Goal: Book appointment/travel/reservation

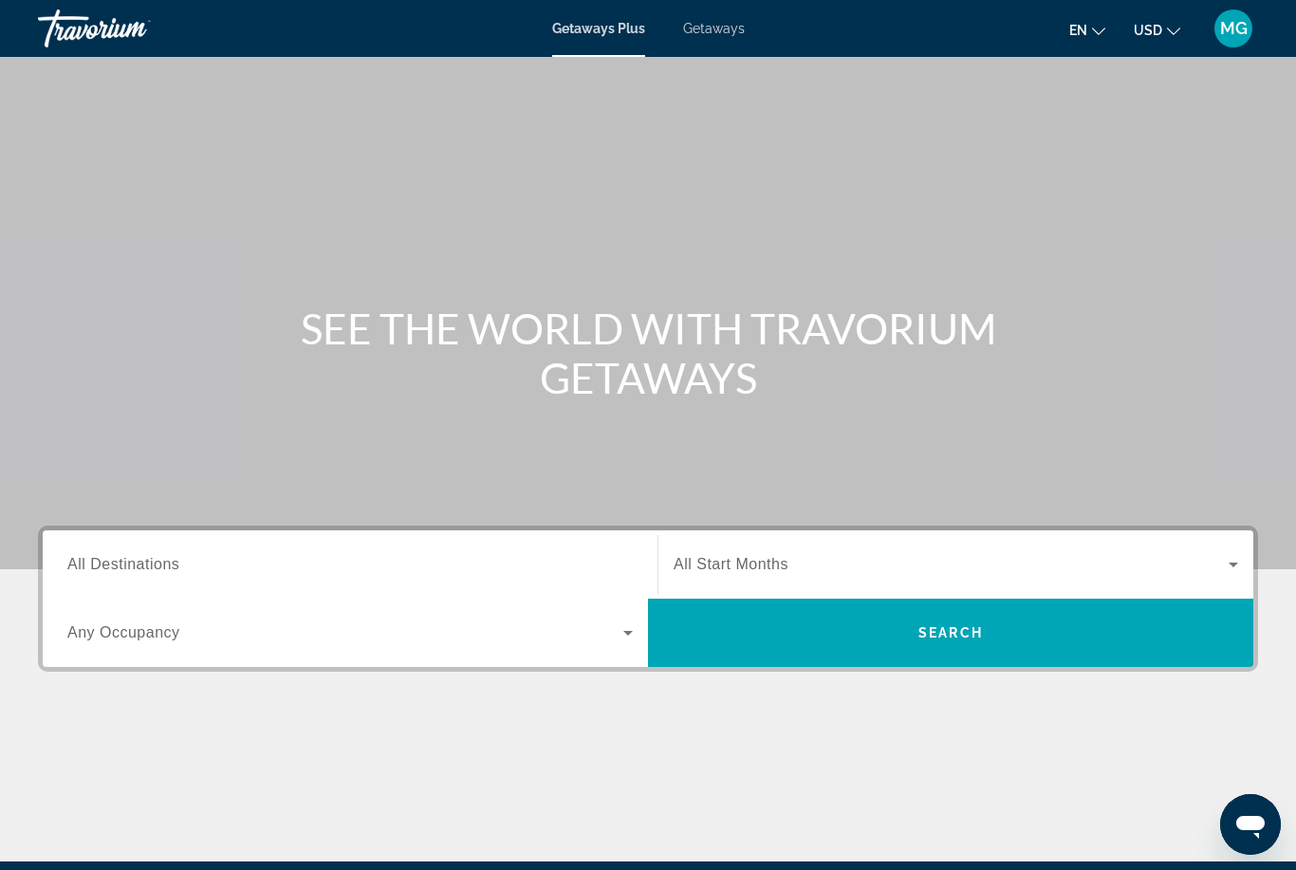
click at [530, 561] on input "Destination All Destinations" at bounding box center [349, 565] width 565 height 23
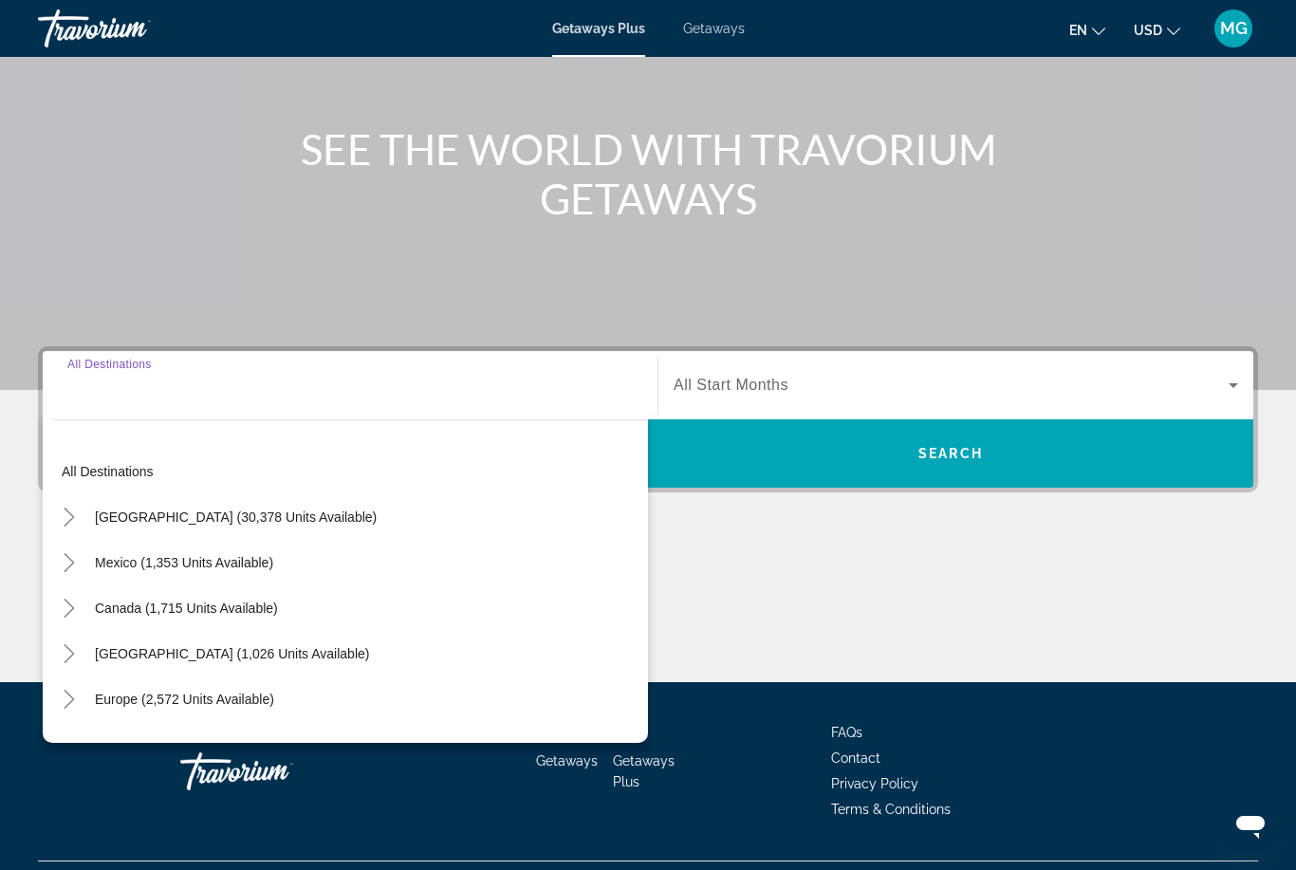
scroll to position [224, 0]
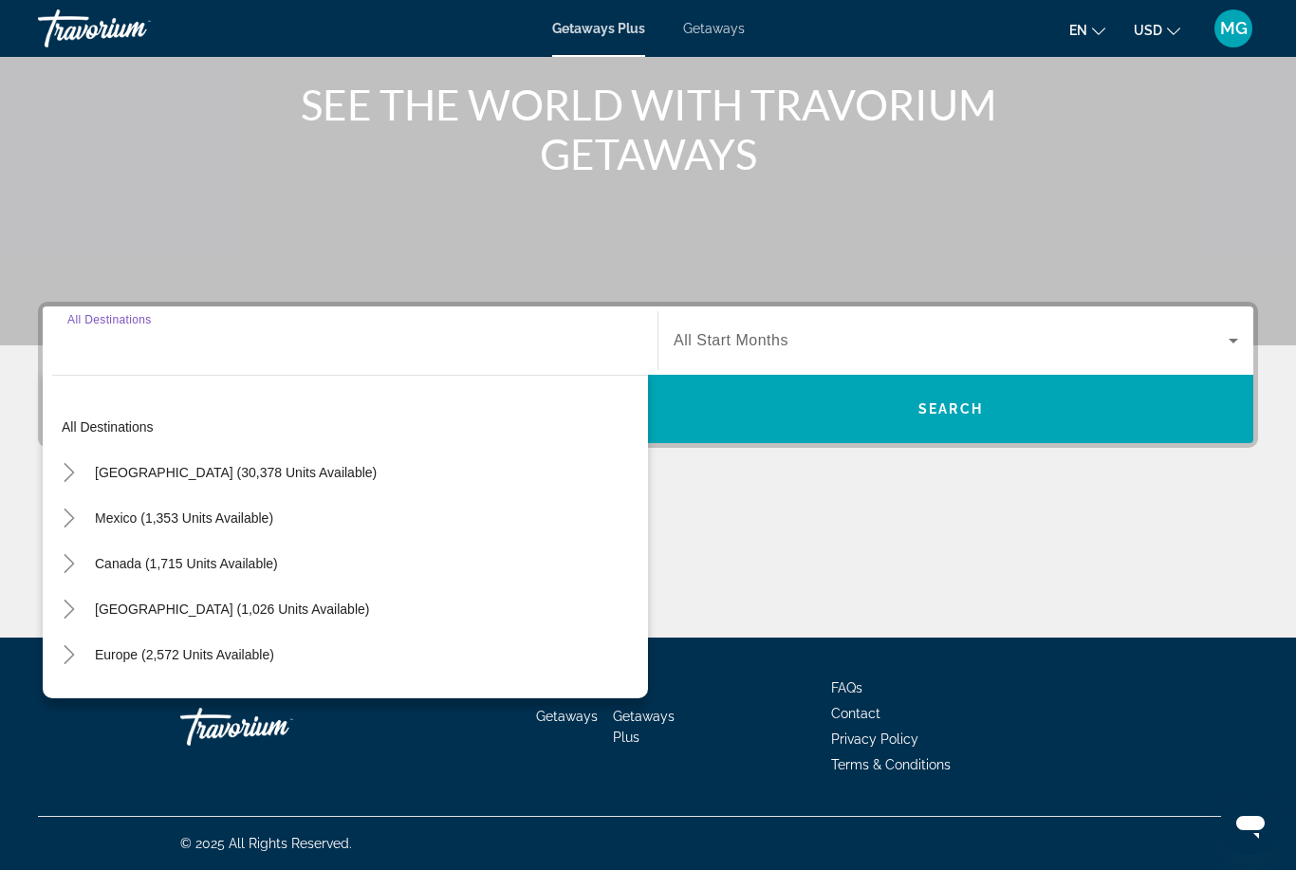
click at [325, 474] on span "Search widget" at bounding box center [235, 473] width 301 height 46
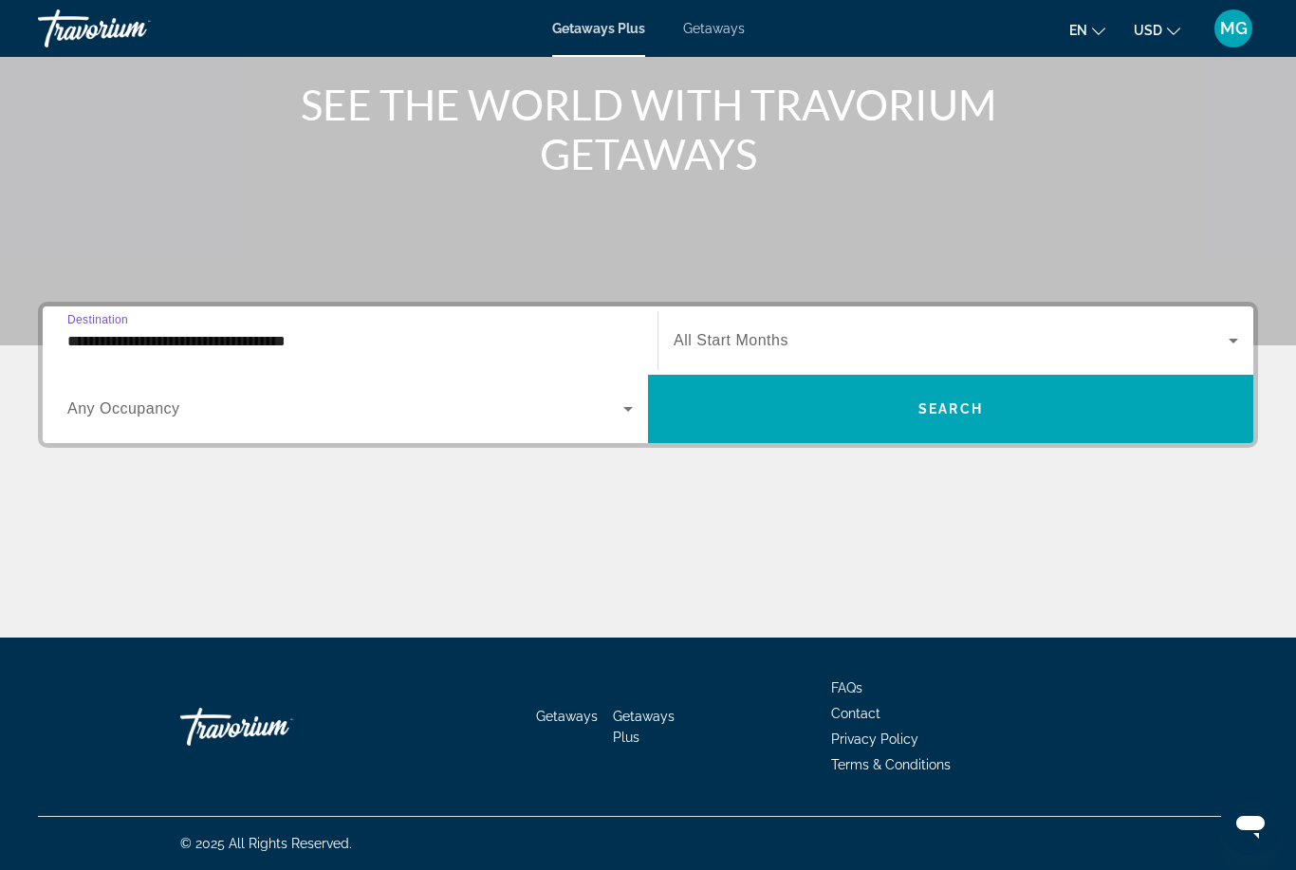
click at [422, 417] on span "Search widget" at bounding box center [345, 409] width 556 height 23
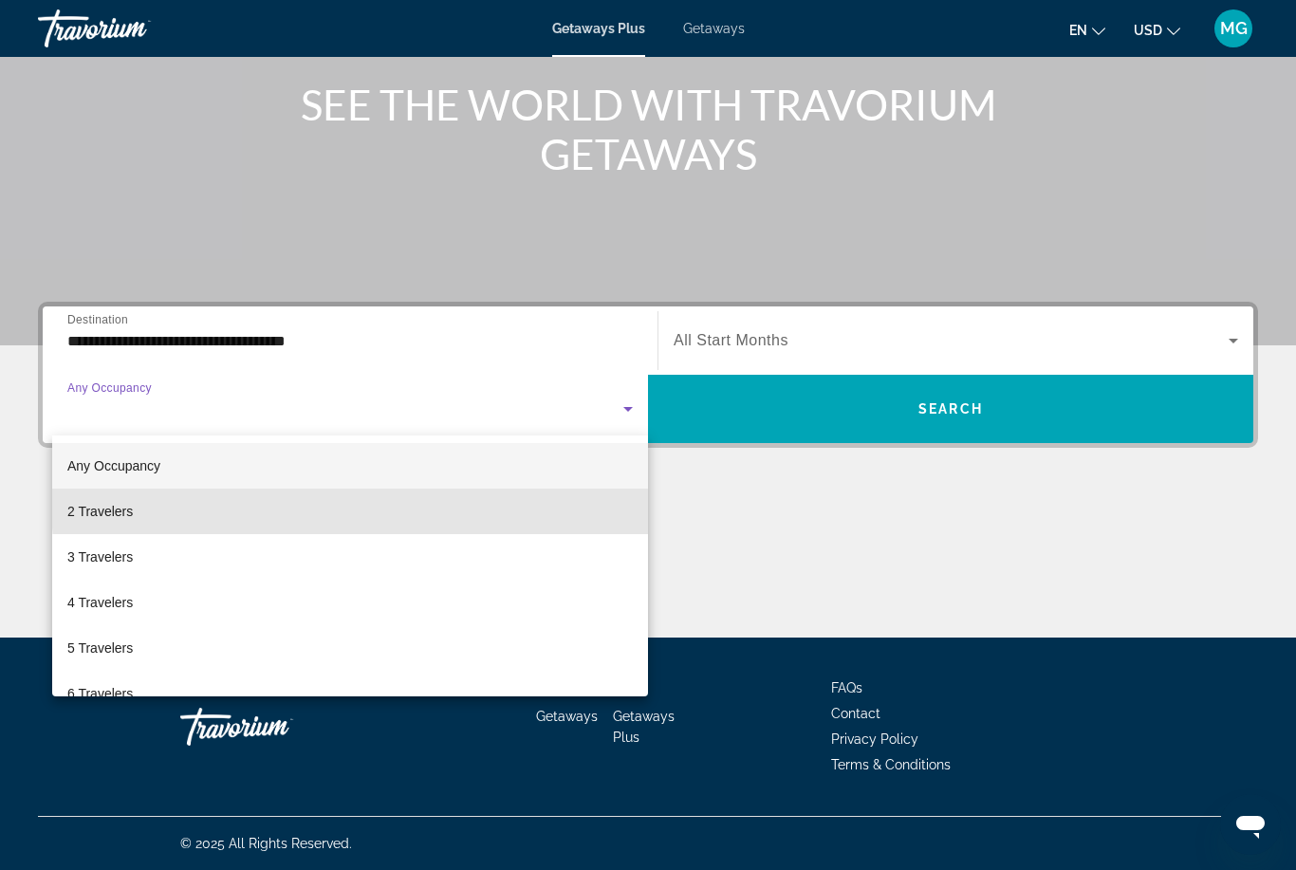
click at [356, 506] on mat-option "2 Travelers" at bounding box center [350, 512] width 596 height 46
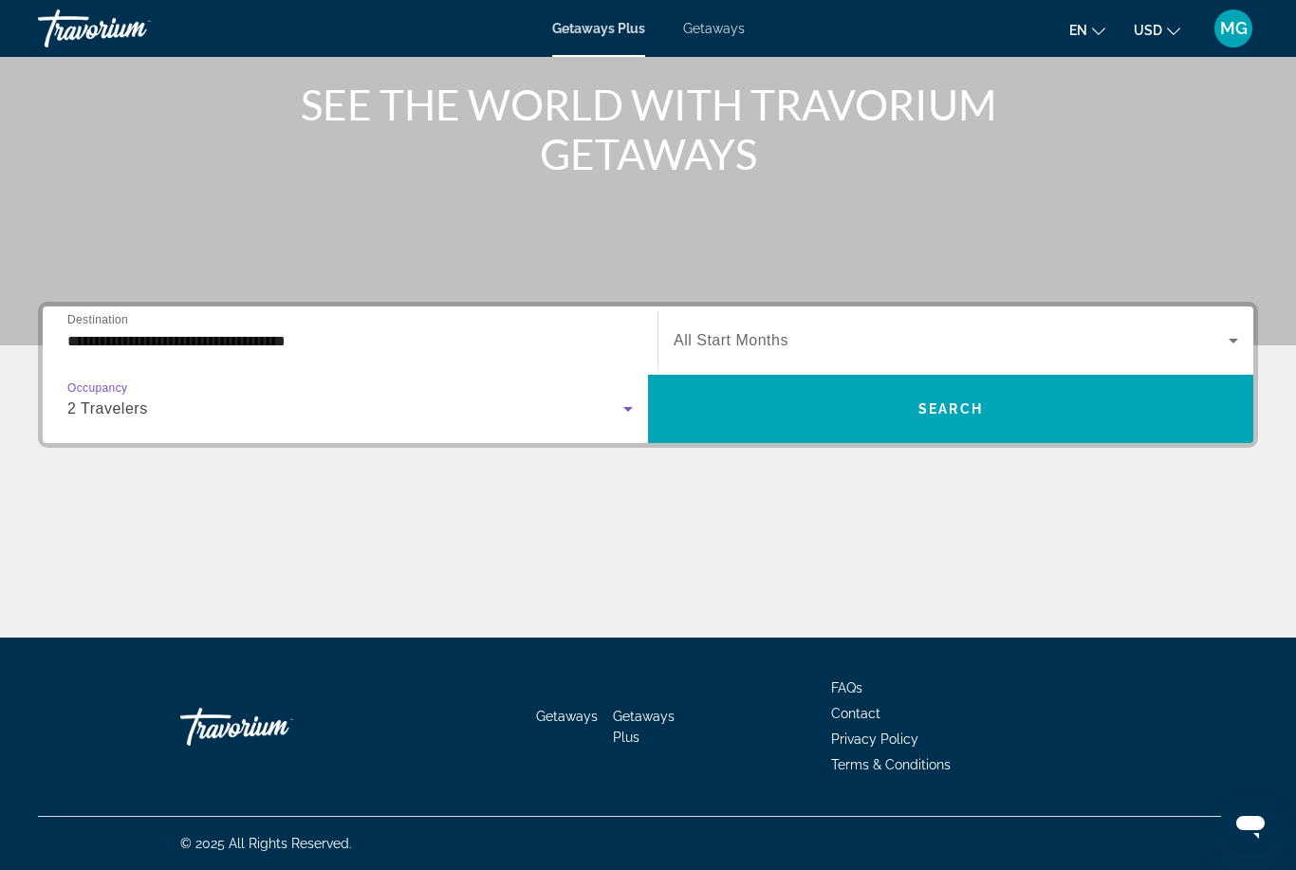
click at [956, 335] on span "Search widget" at bounding box center [951, 340] width 555 height 23
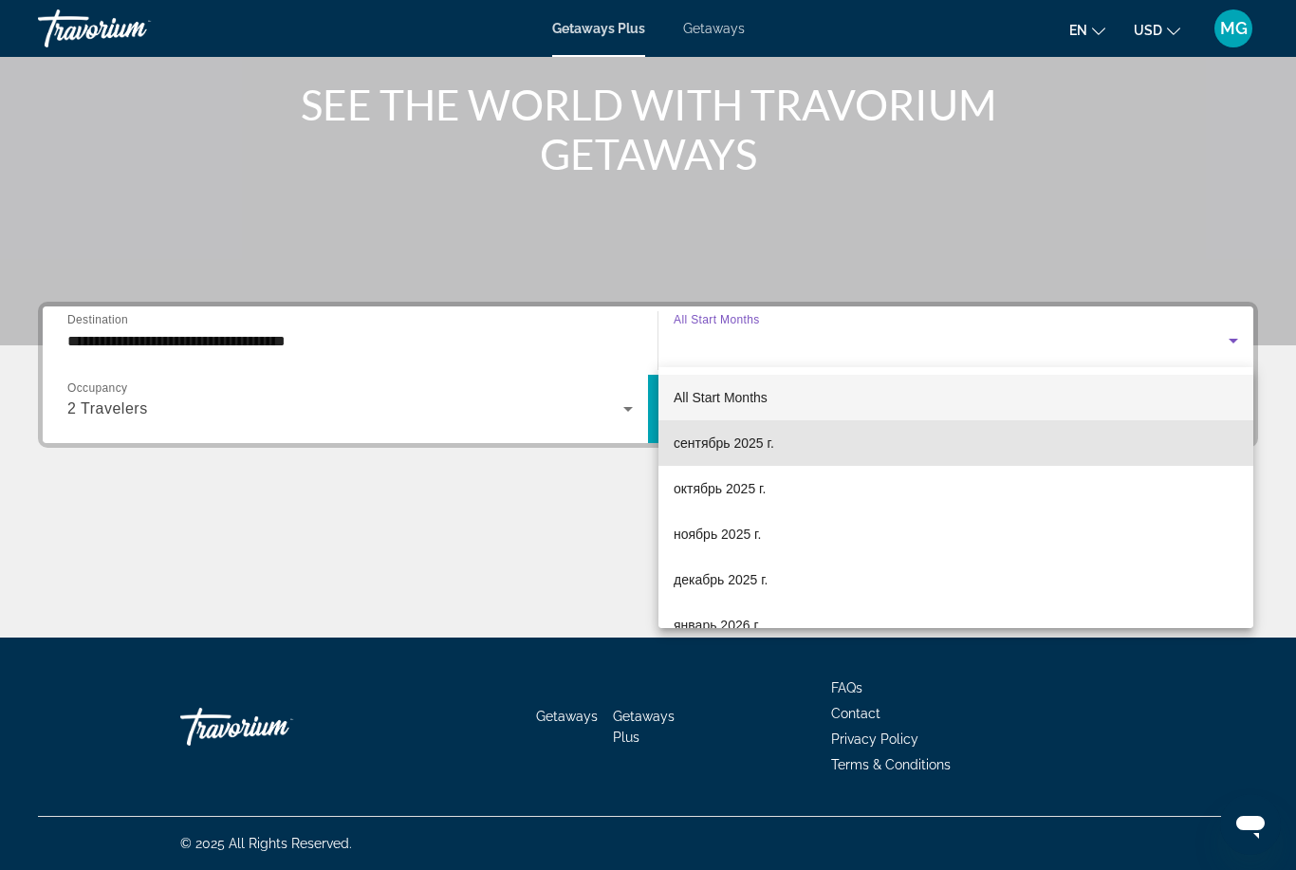
click at [876, 444] on mat-option "сентябрь 2025 г." at bounding box center [955, 443] width 595 height 46
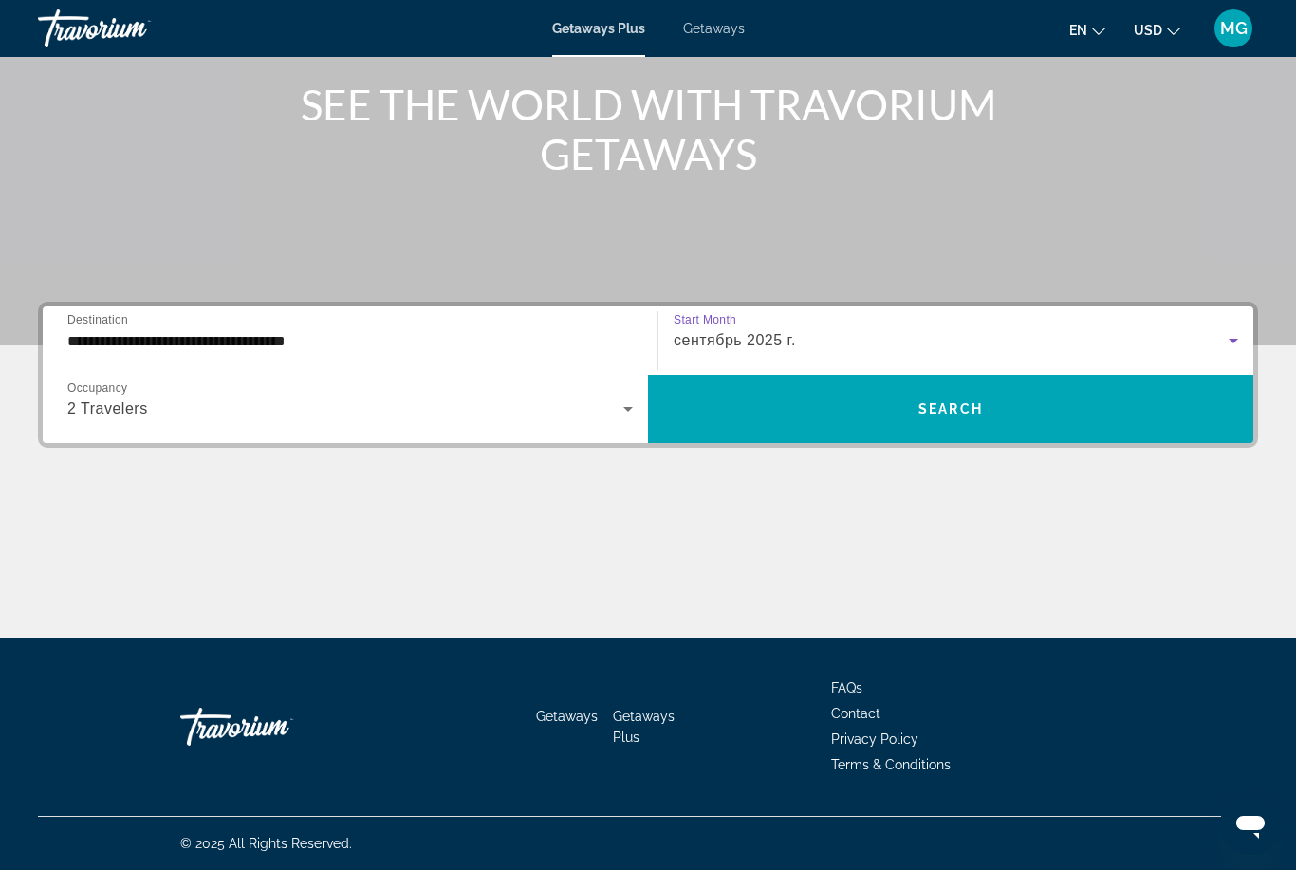
click at [350, 348] on input "**********" at bounding box center [349, 341] width 565 height 23
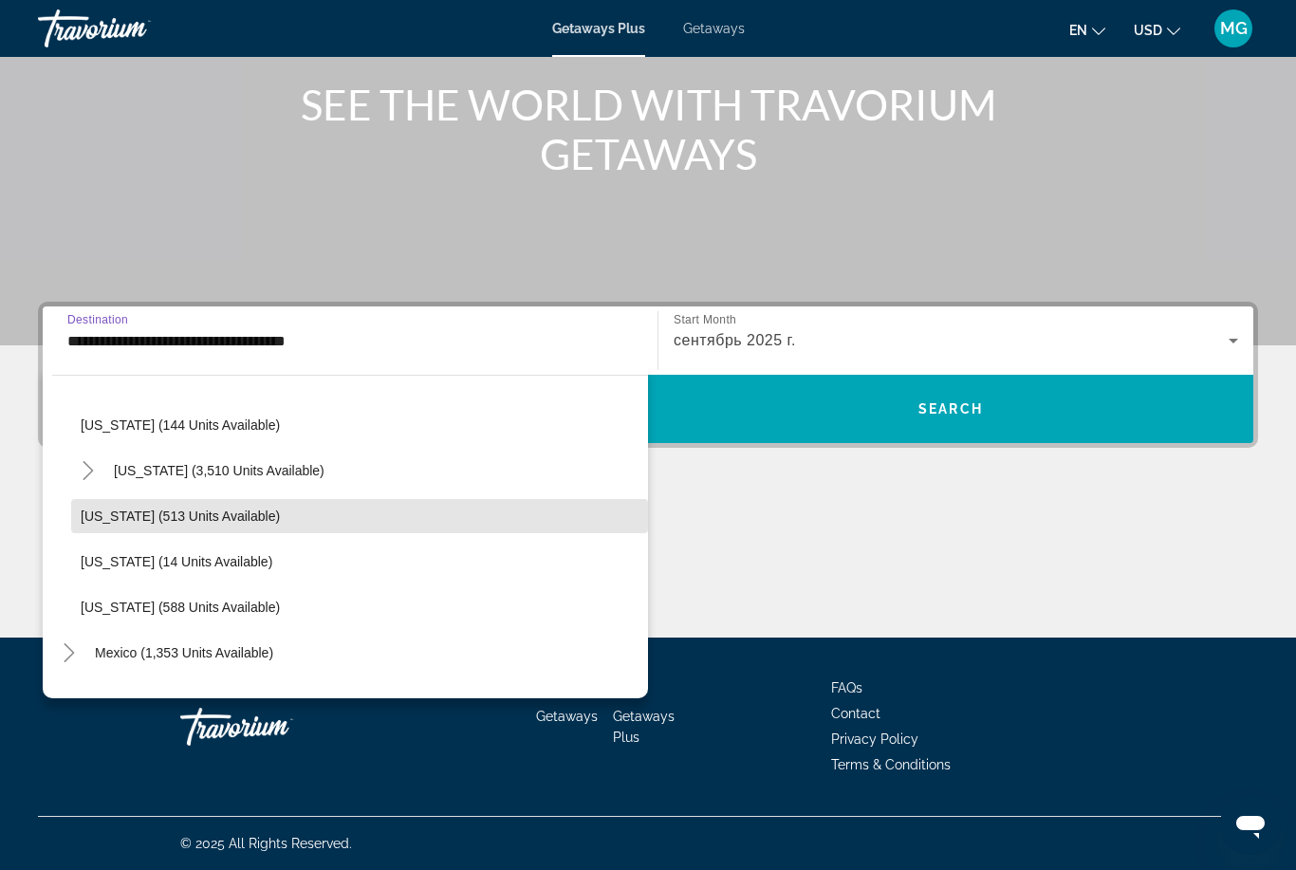
scroll to position [1595, 0]
click at [222, 512] on span "[US_STATE] (513 units available)" at bounding box center [180, 517] width 199 height 15
type input "**********"
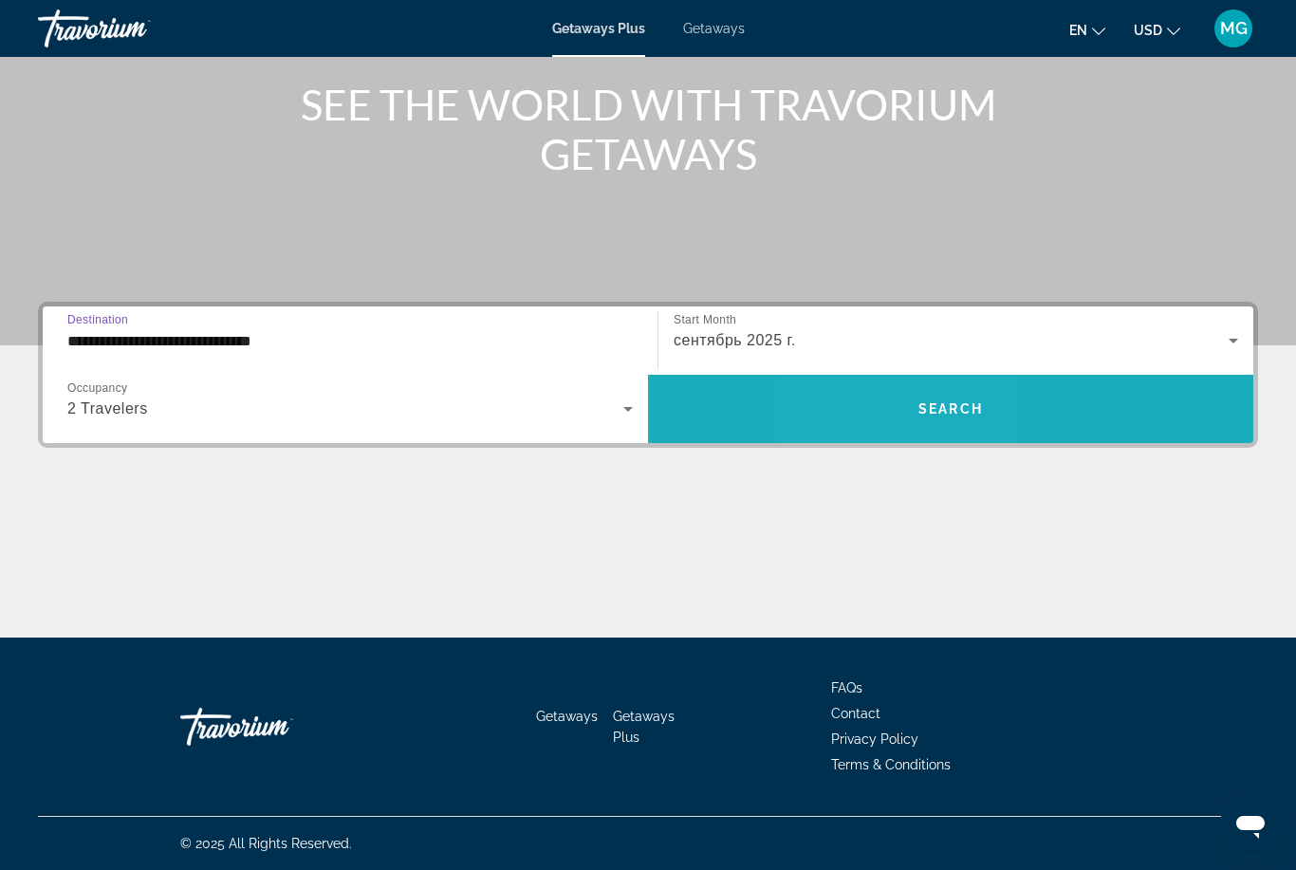
click at [895, 403] on span "Search widget" at bounding box center [950, 409] width 605 height 46
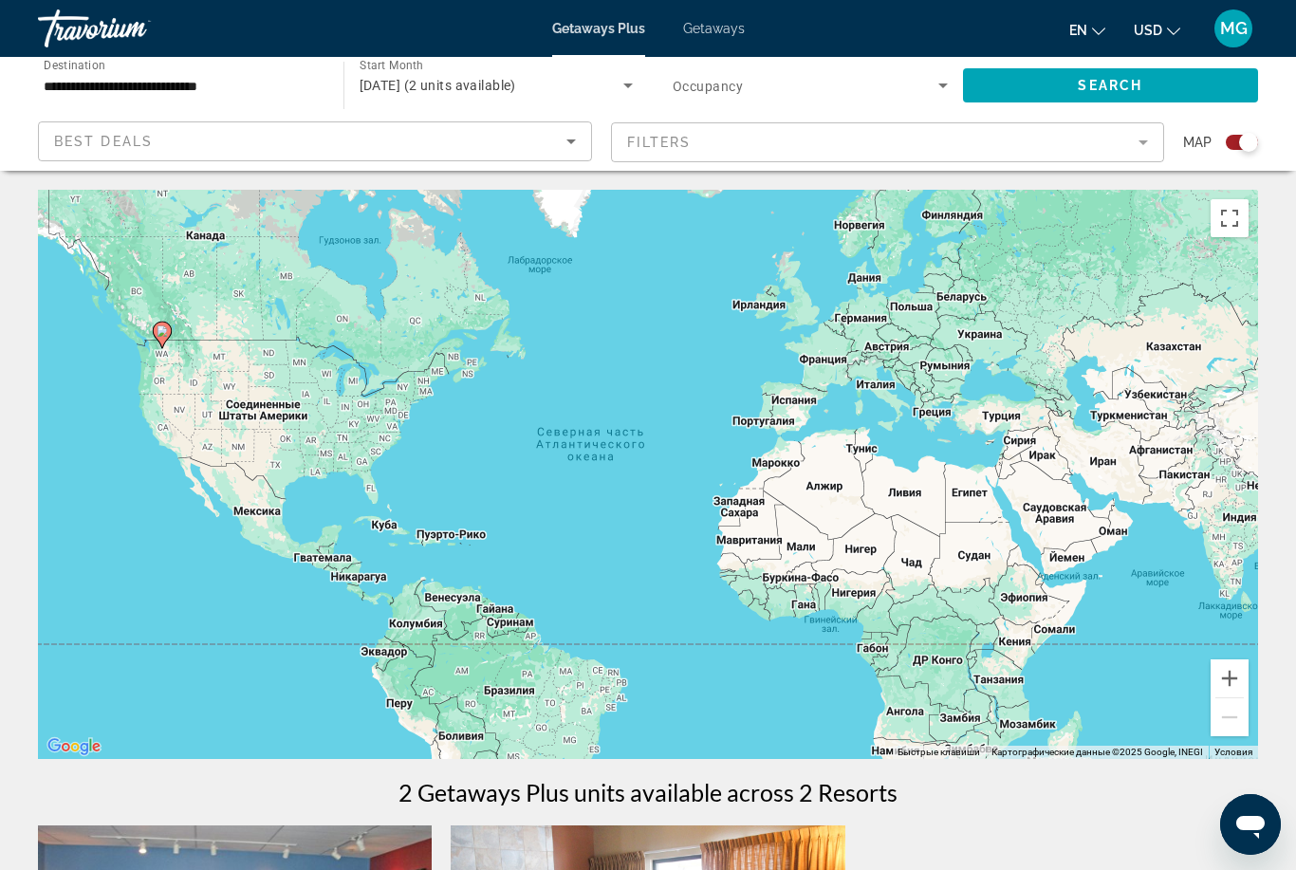
click at [516, 83] on span "[DATE] (2 units available)" at bounding box center [438, 85] width 157 height 15
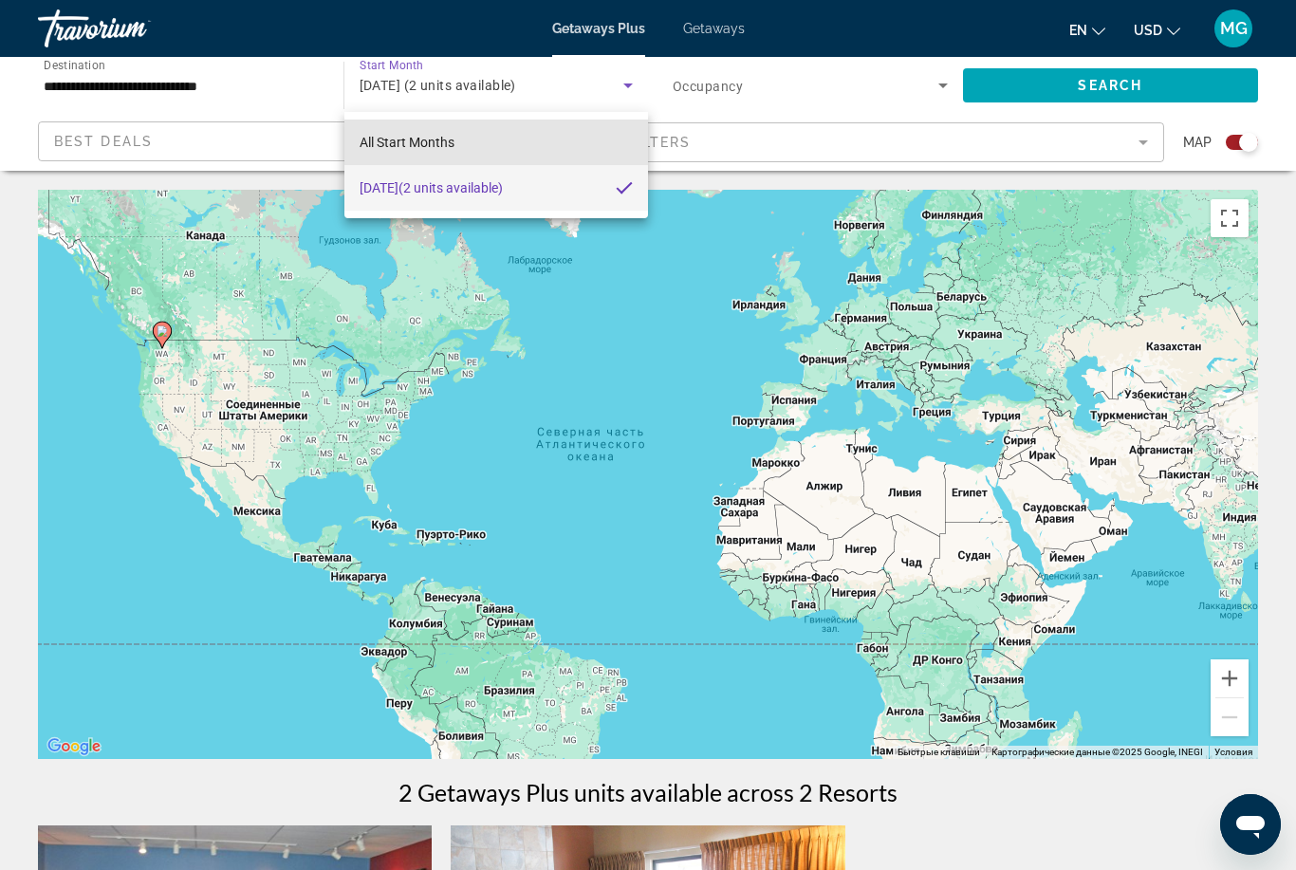
click at [519, 143] on mat-option "All Start Months" at bounding box center [496, 143] width 305 height 46
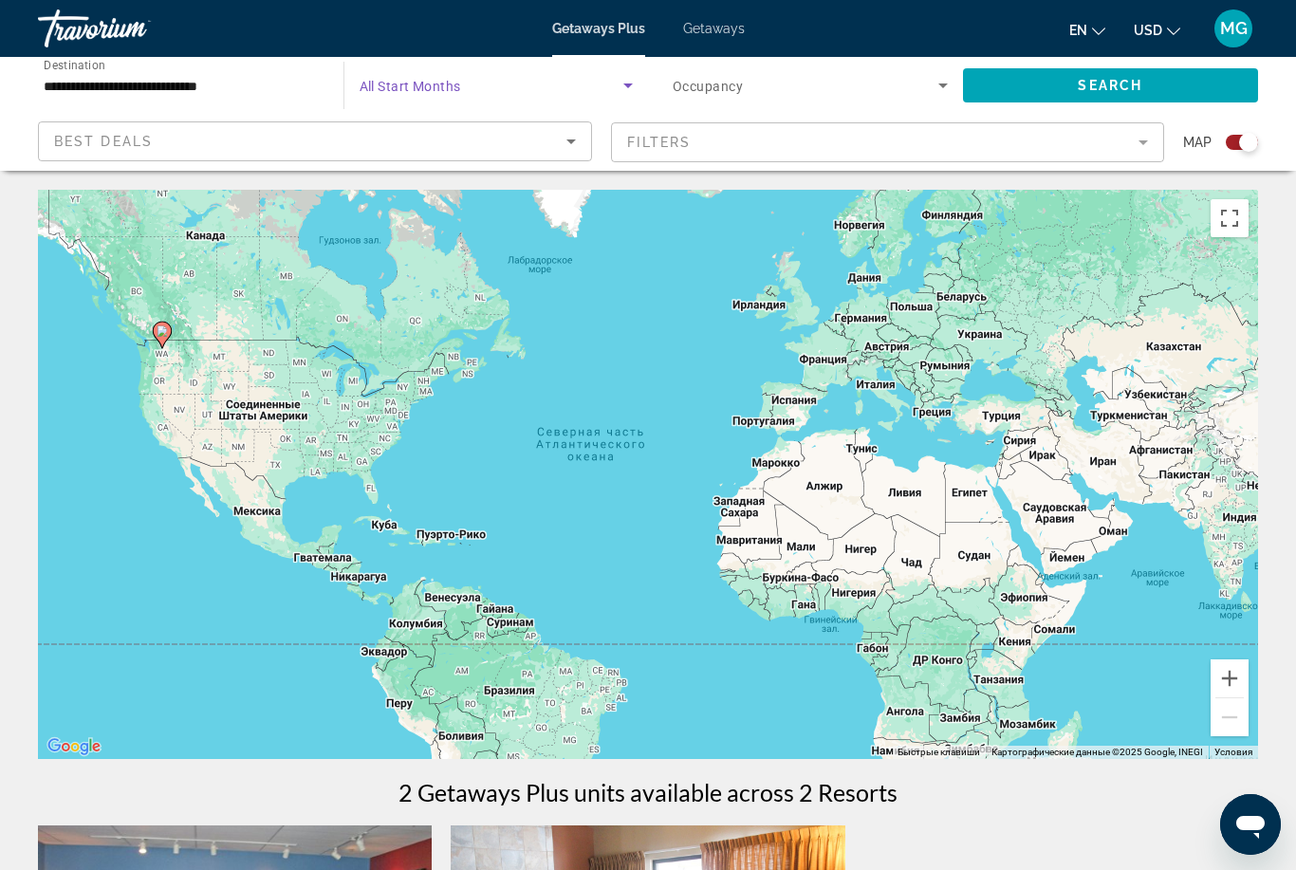
click at [1144, 89] on span "Search widget" at bounding box center [1111, 86] width 296 height 46
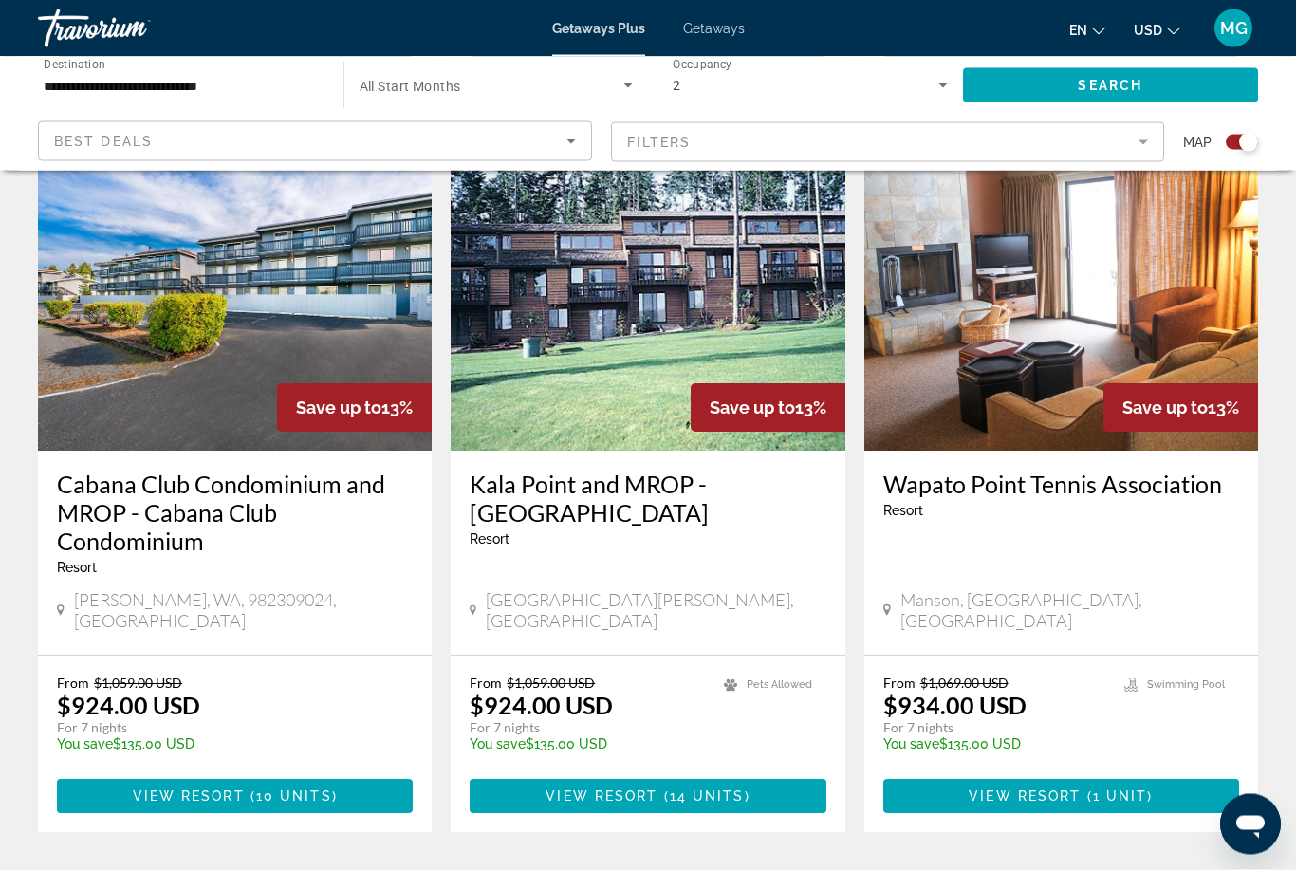
scroll to position [2900, 0]
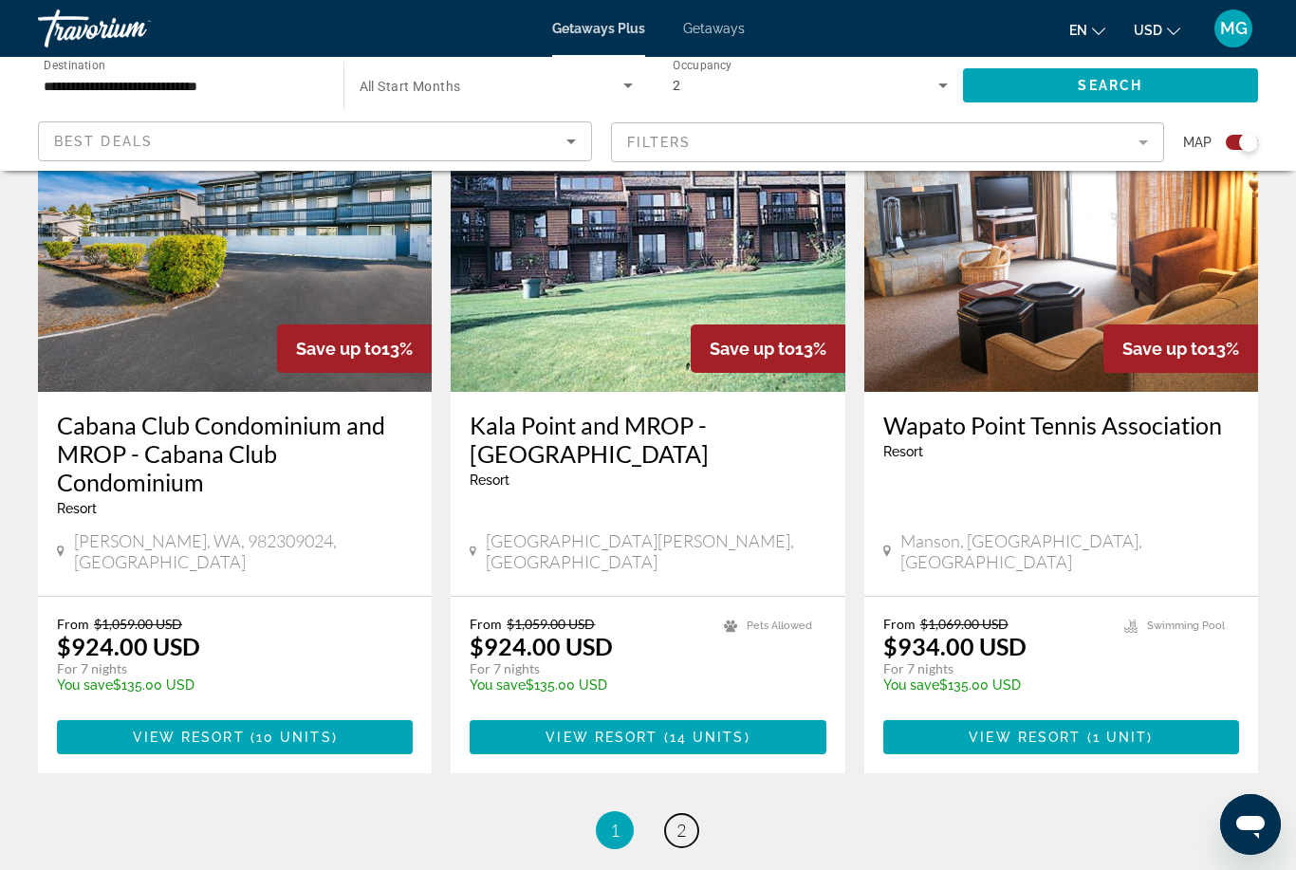
click at [685, 820] on span "2" at bounding box center [680, 830] width 9 height 21
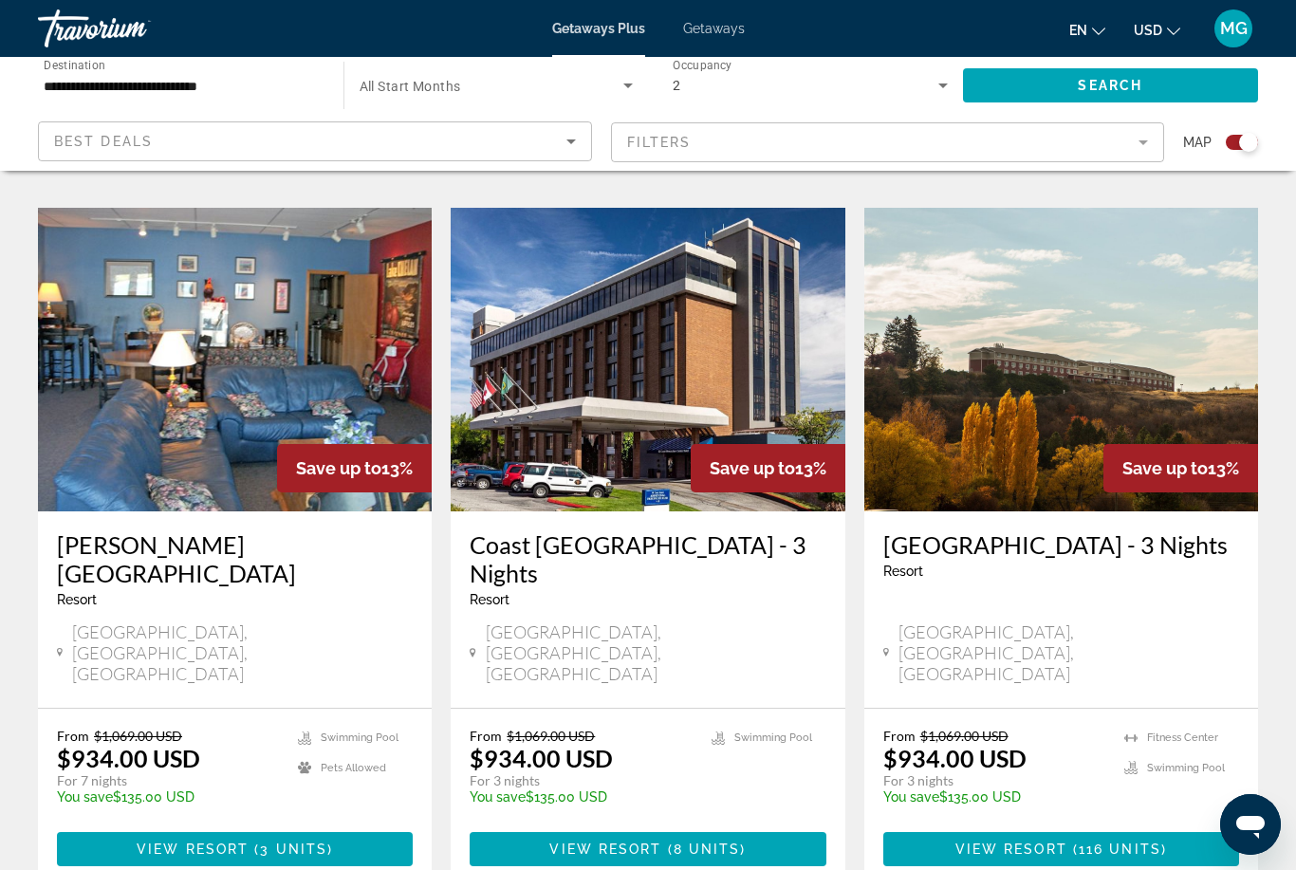
scroll to position [1551, 0]
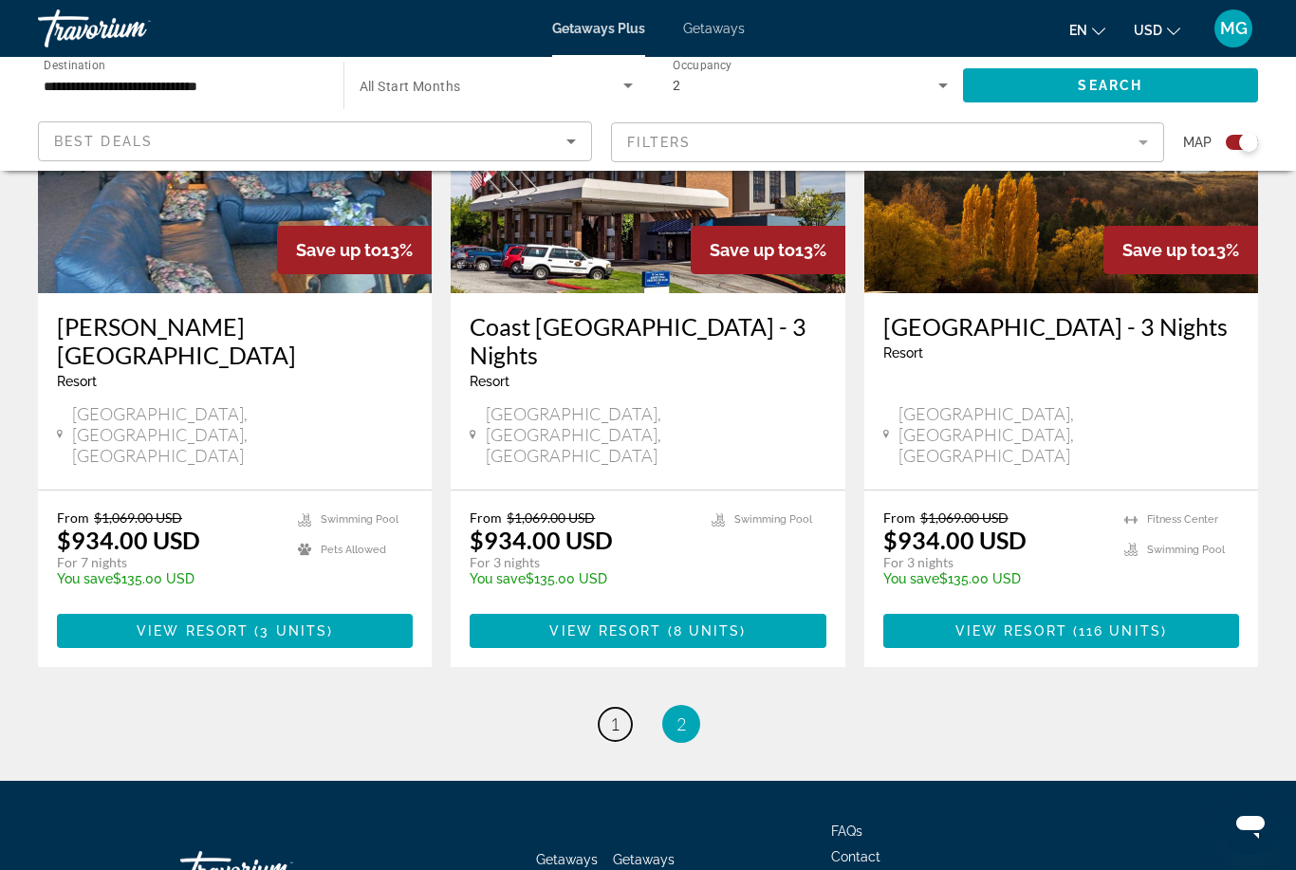
click at [620, 713] on span "1" at bounding box center [614, 723] width 9 height 21
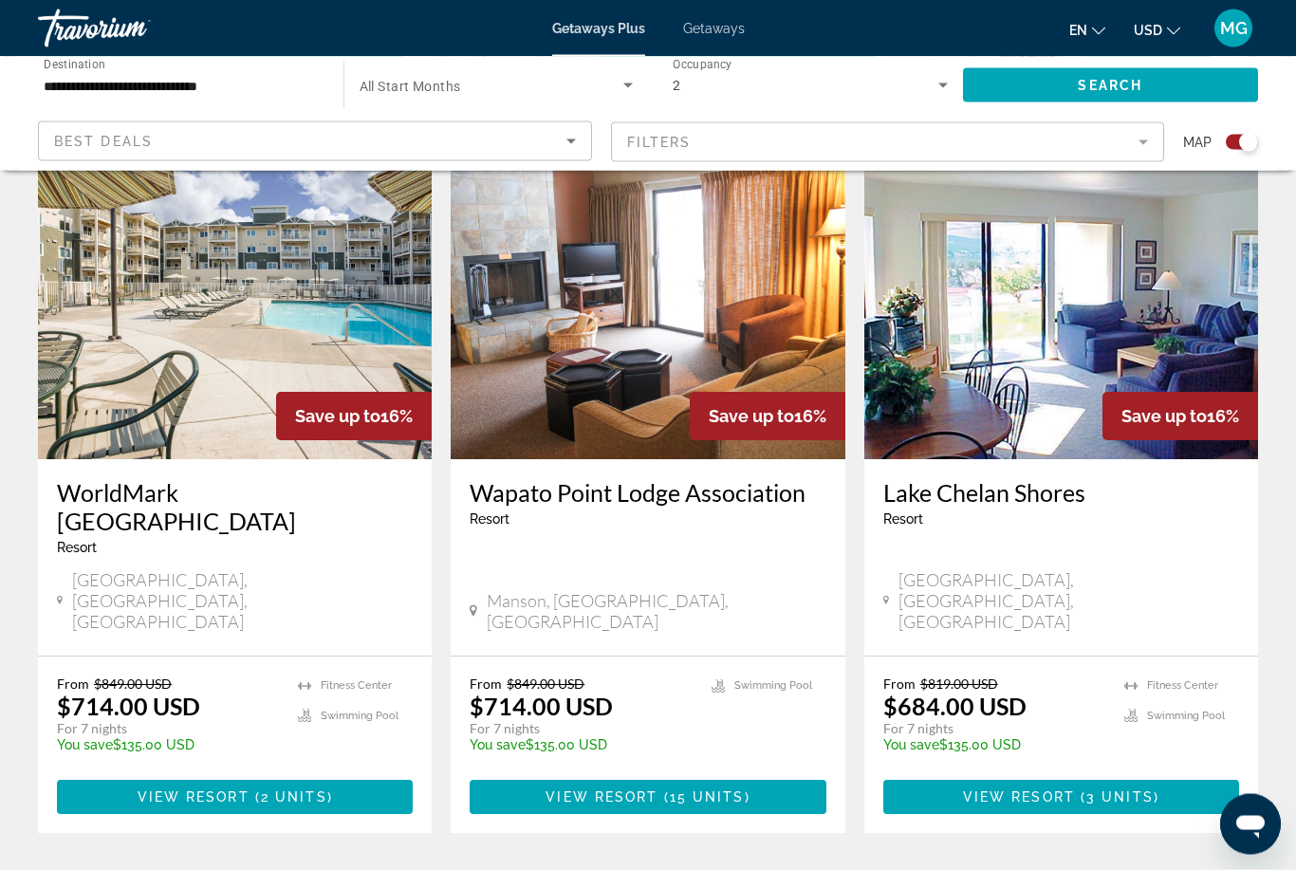
scroll to position [670, 0]
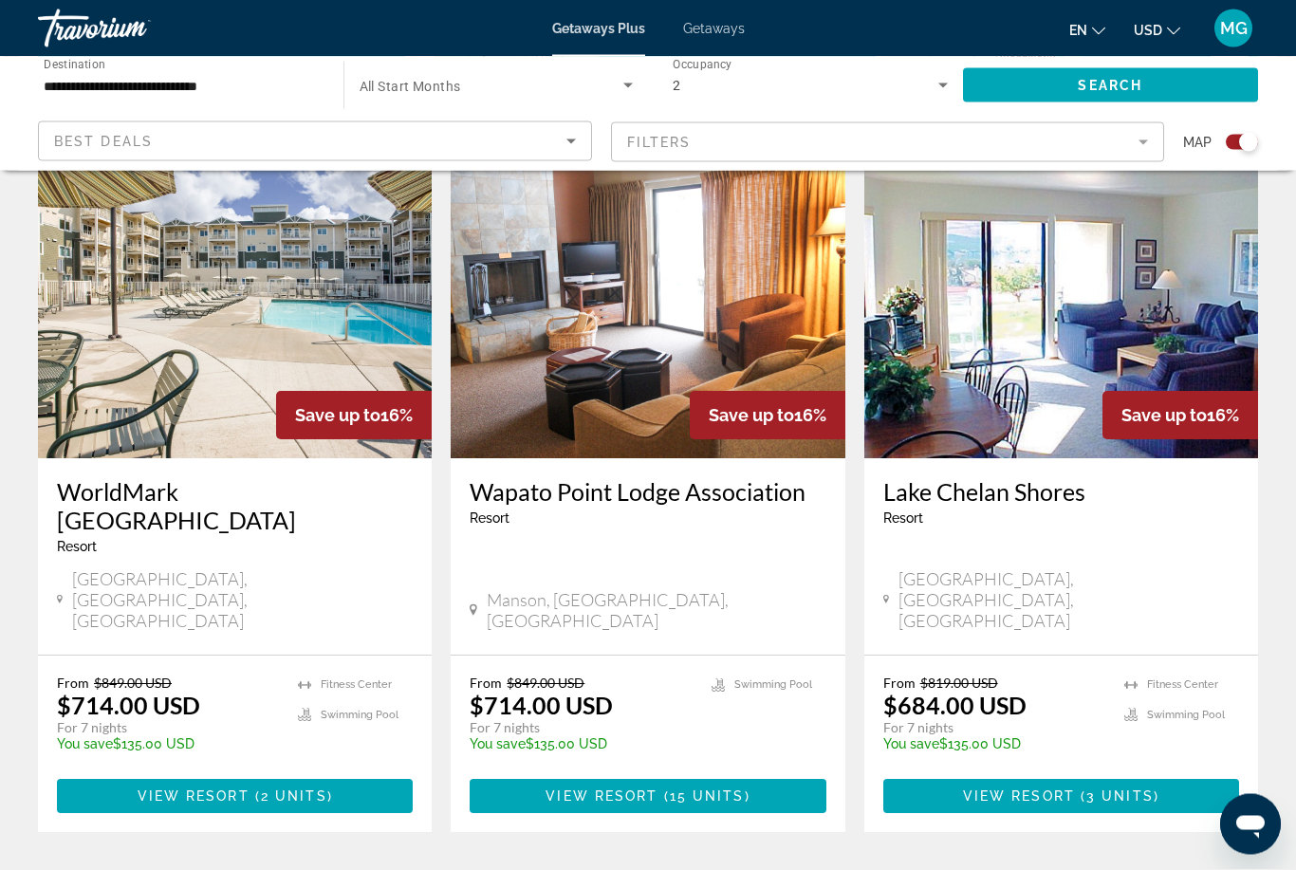
click at [259, 789] on span "( 2 units )" at bounding box center [291, 796] width 83 height 15
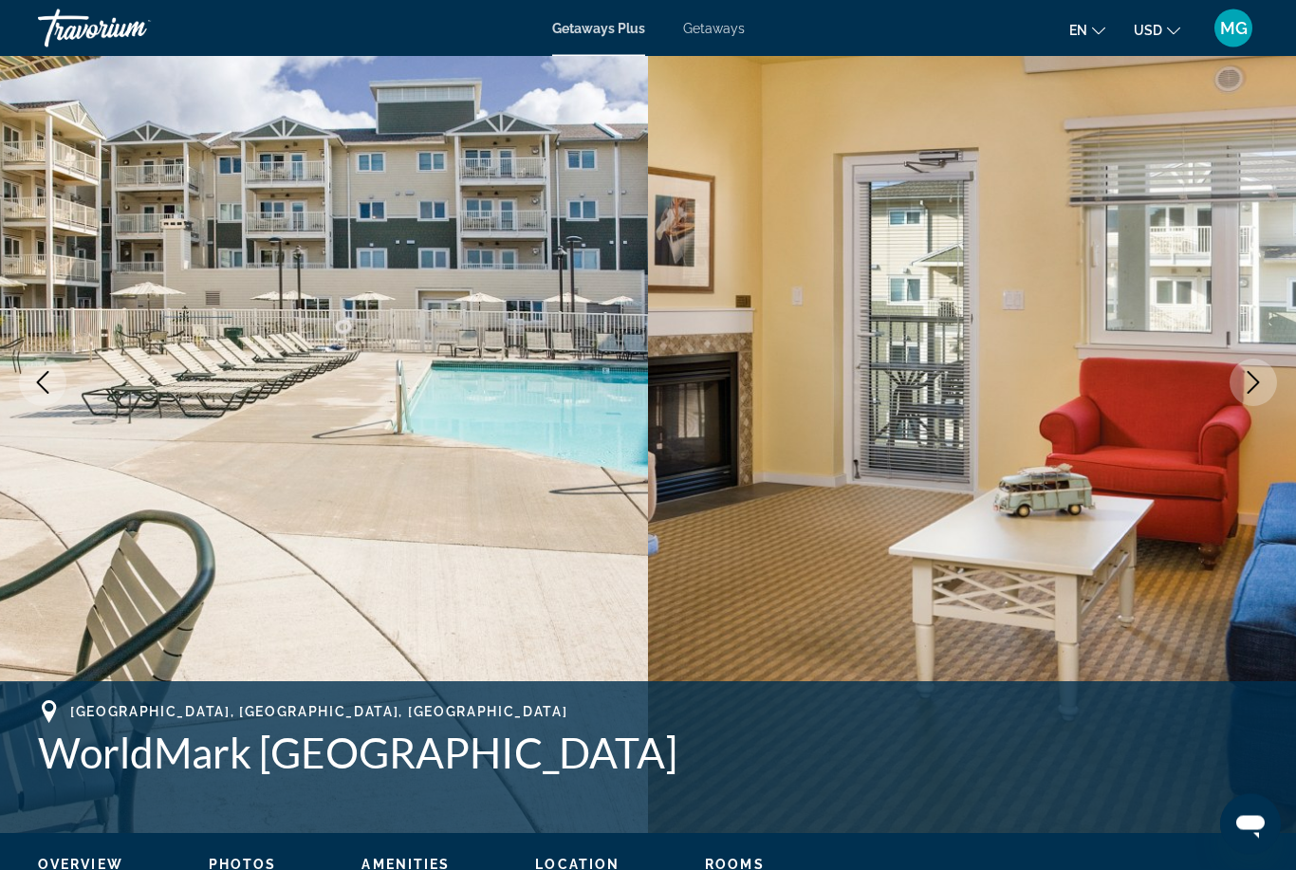
scroll to position [125, 0]
click at [1242, 383] on icon "Next image" at bounding box center [1253, 382] width 23 height 23
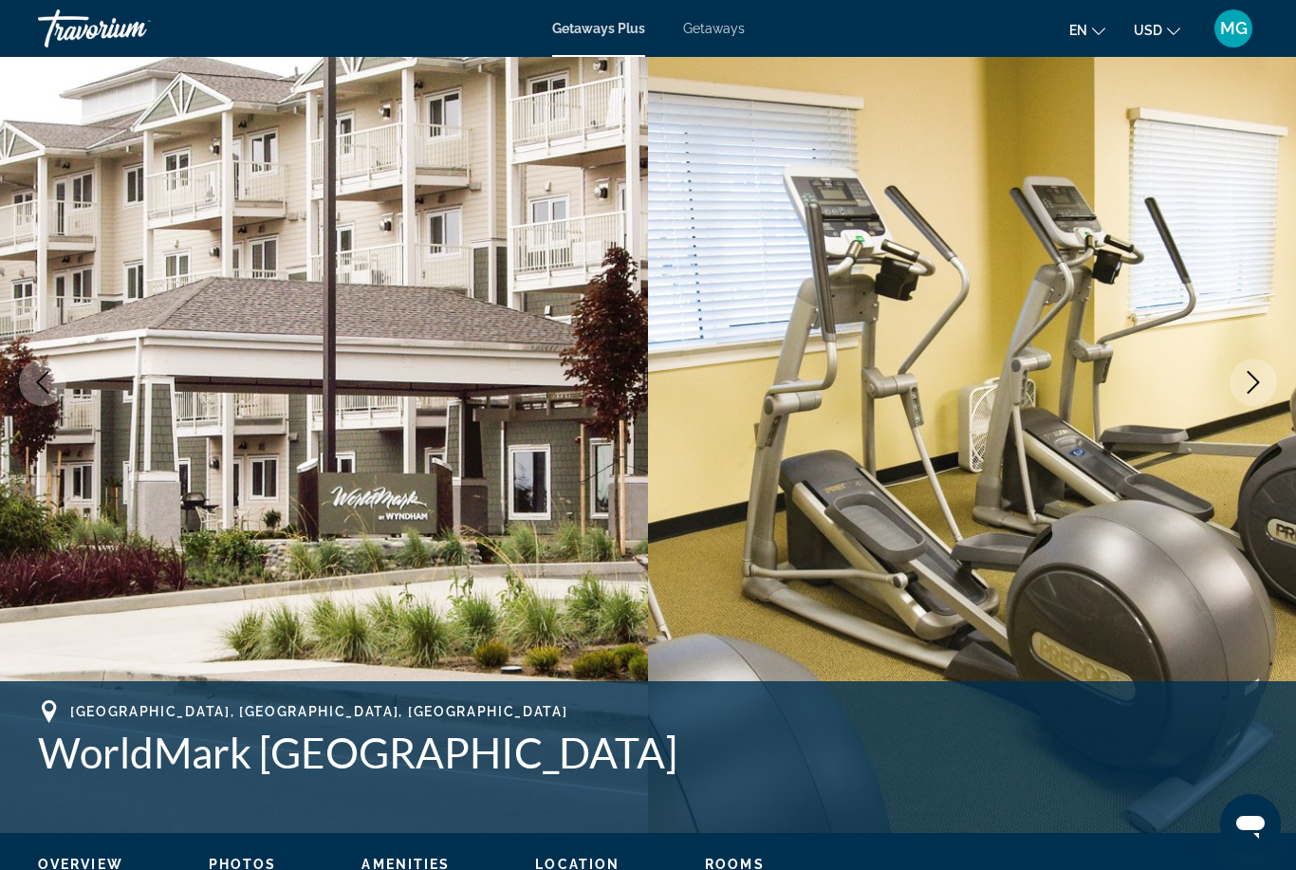
click at [1241, 390] on button "Next image" at bounding box center [1253, 382] width 47 height 47
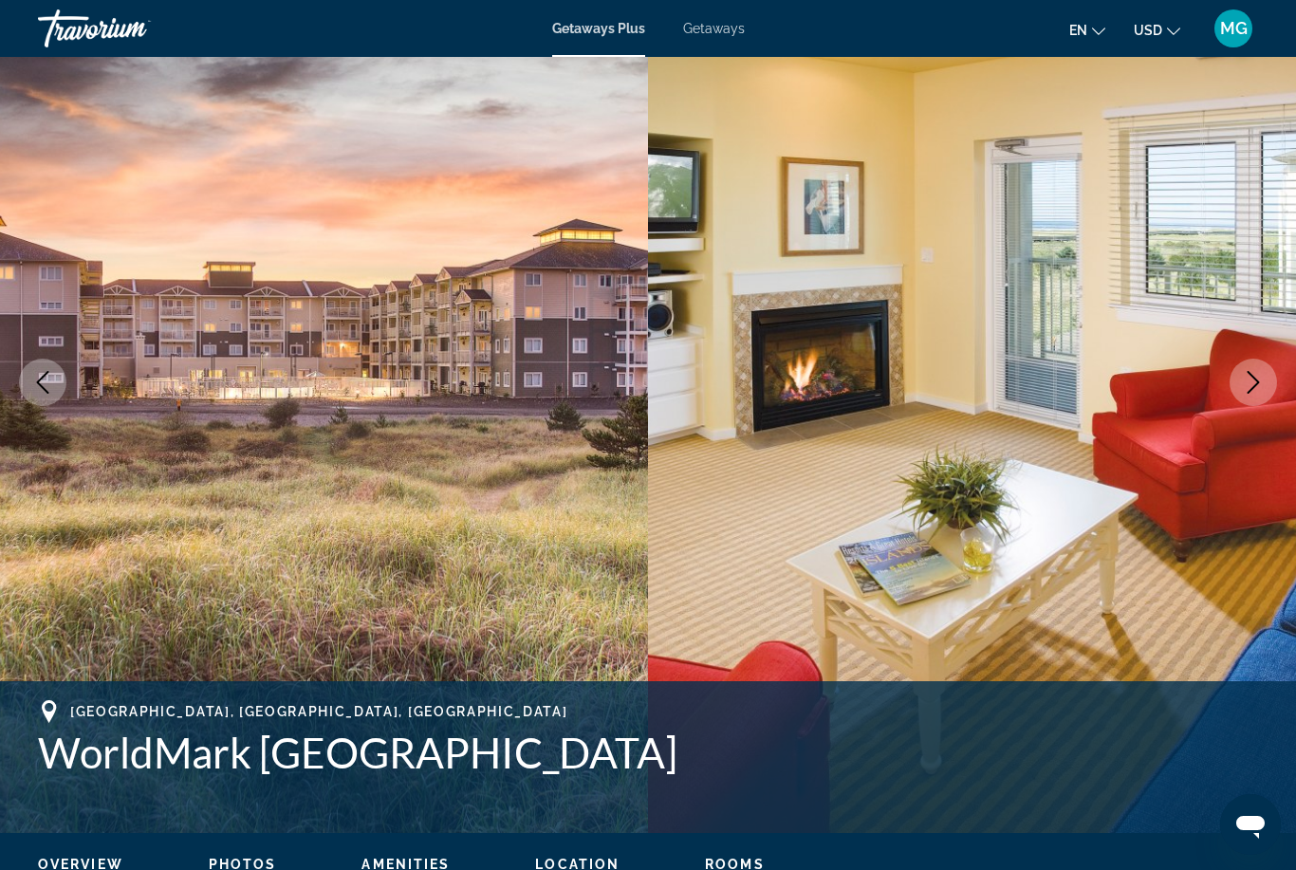
click at [1248, 387] on icon "Next image" at bounding box center [1253, 382] width 23 height 23
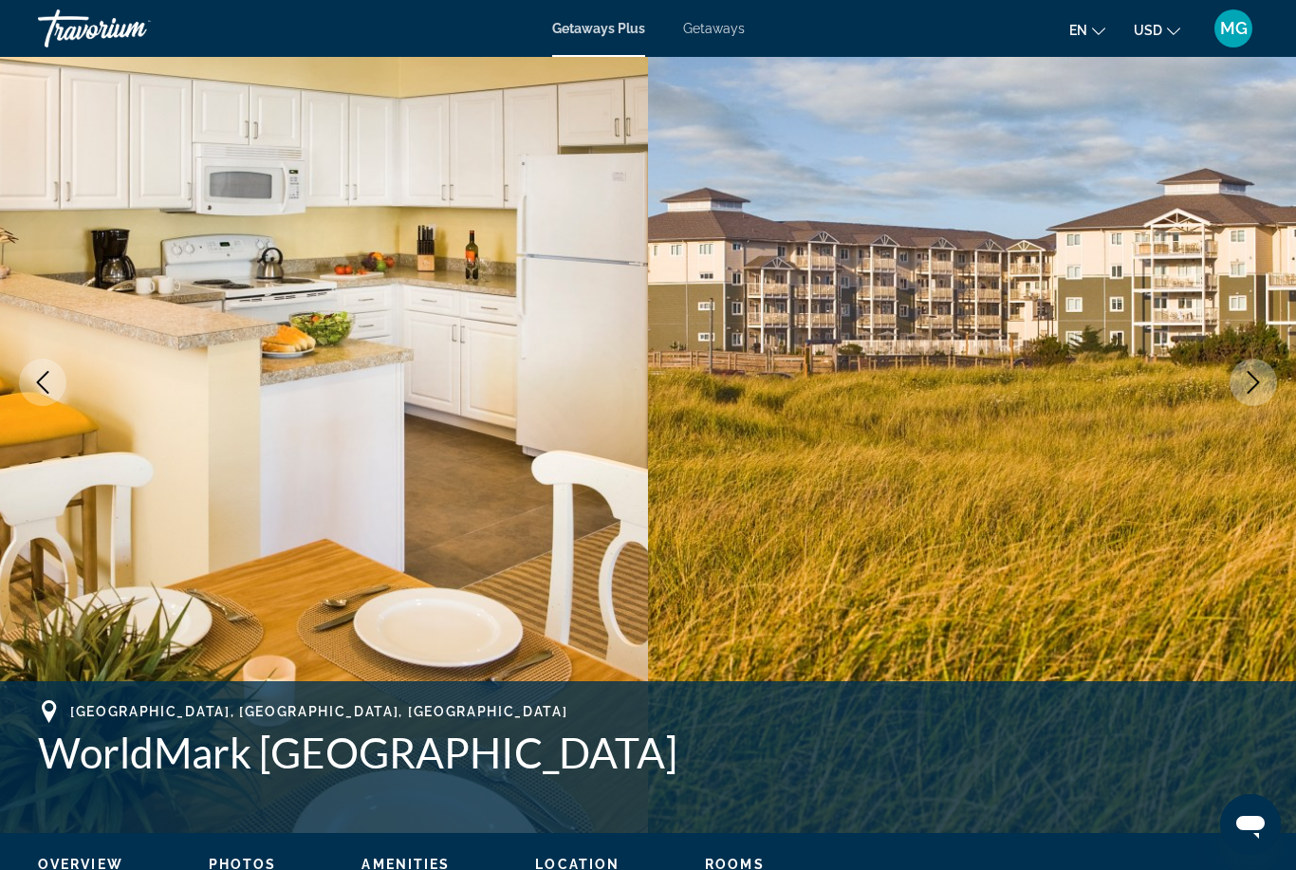
click at [1251, 387] on icon "Next image" at bounding box center [1253, 382] width 23 height 23
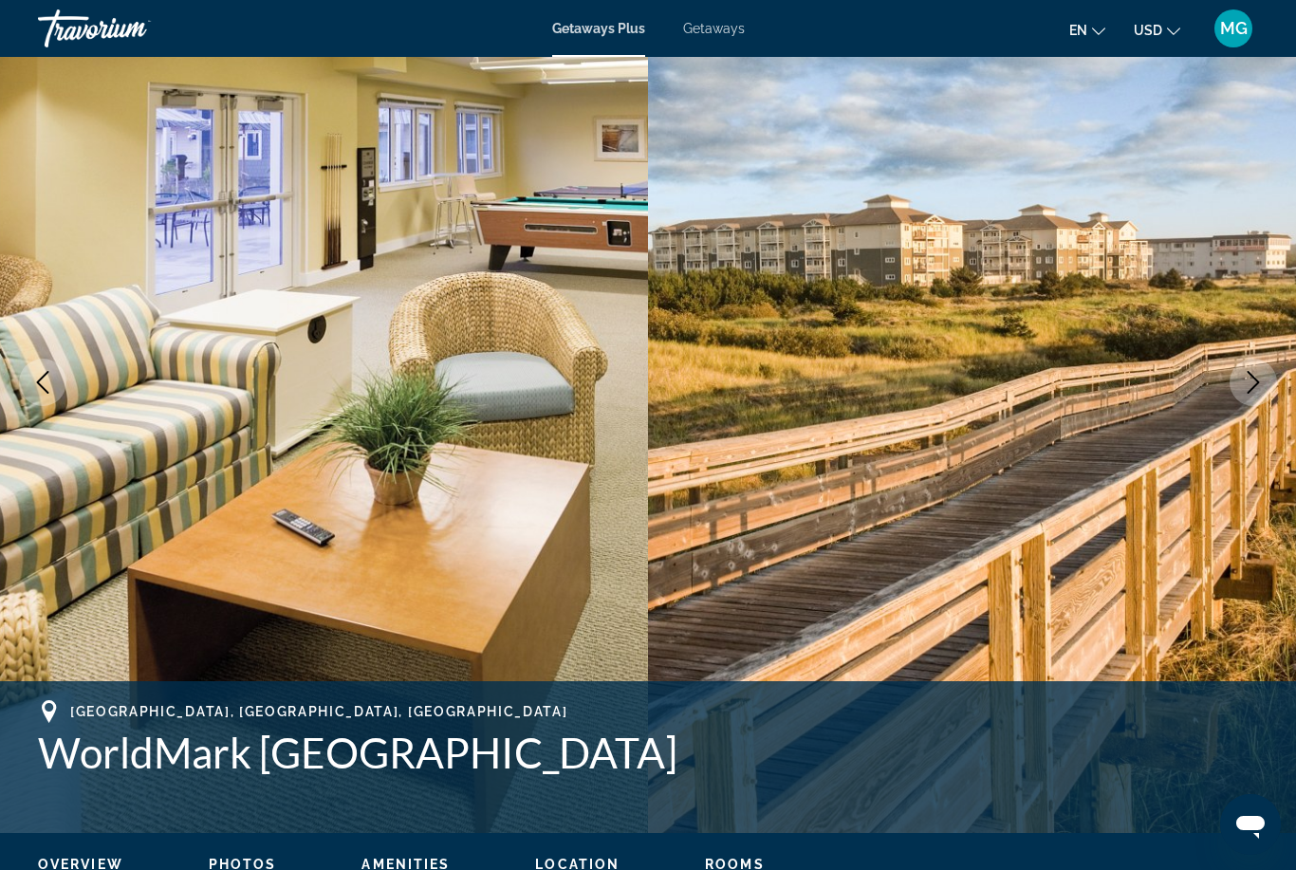
click at [1252, 390] on icon "Next image" at bounding box center [1253, 382] width 23 height 23
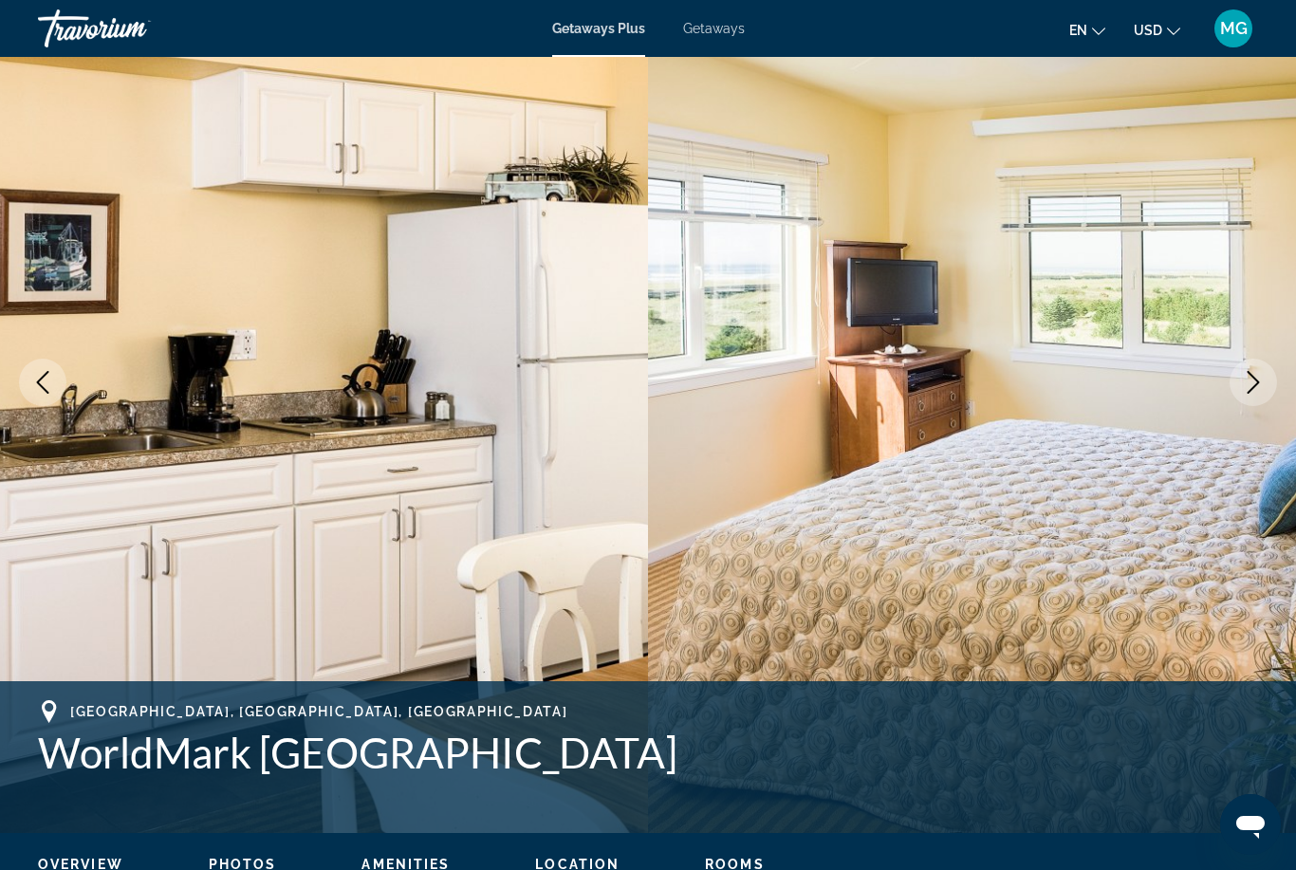
click at [1259, 386] on icon "Next image" at bounding box center [1253, 382] width 23 height 23
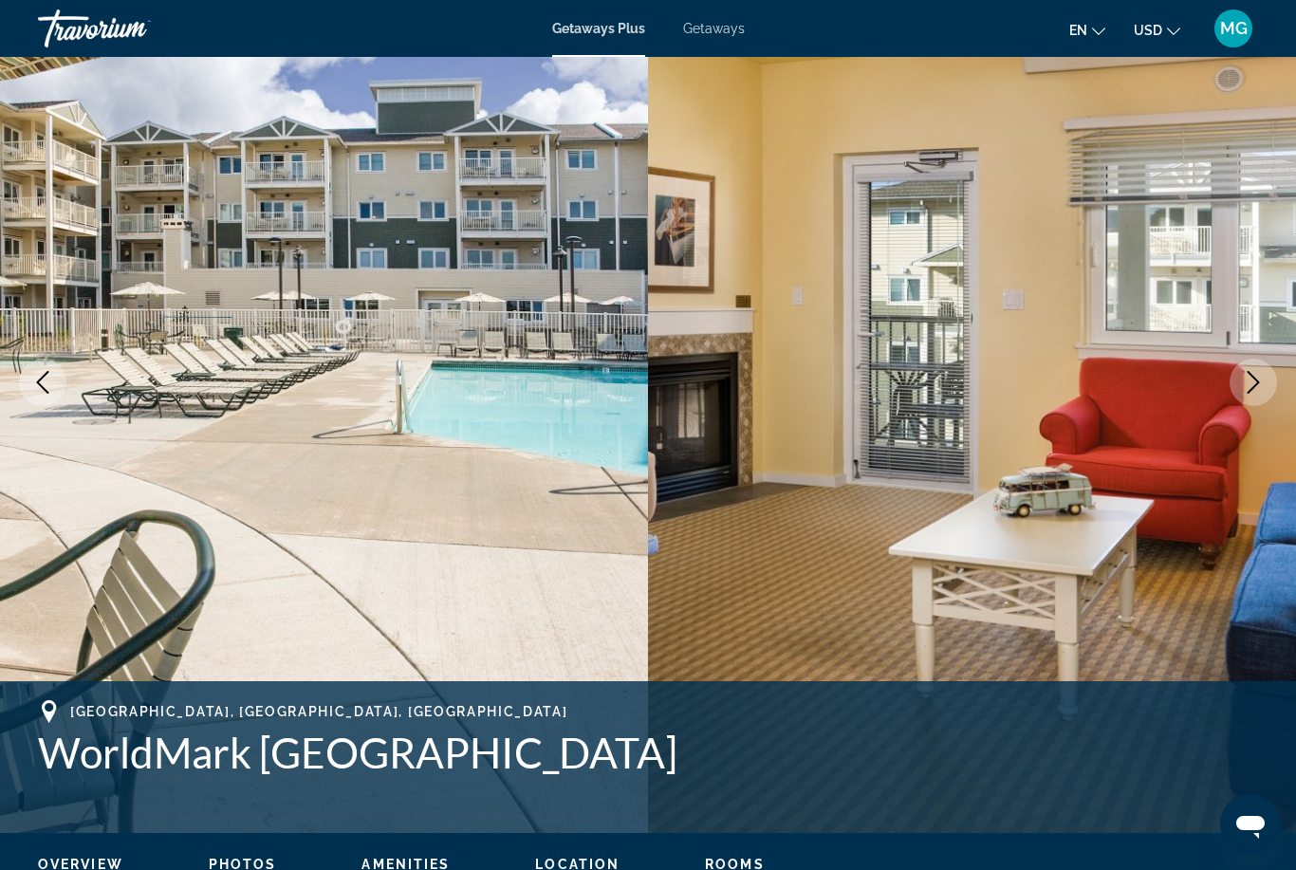
click at [1254, 391] on icon "Next image" at bounding box center [1253, 382] width 23 height 23
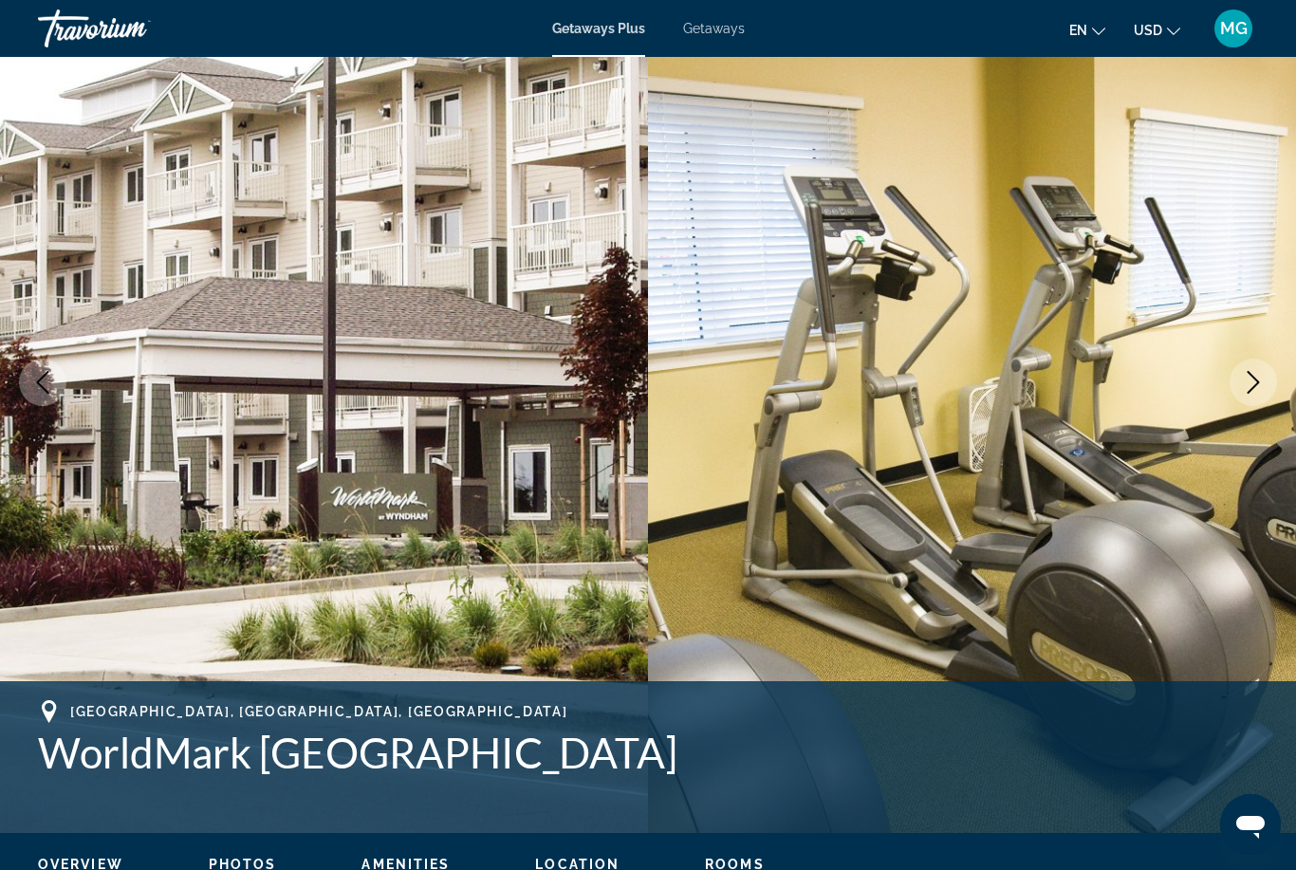
click at [1253, 392] on icon "Next image" at bounding box center [1253, 382] width 23 height 23
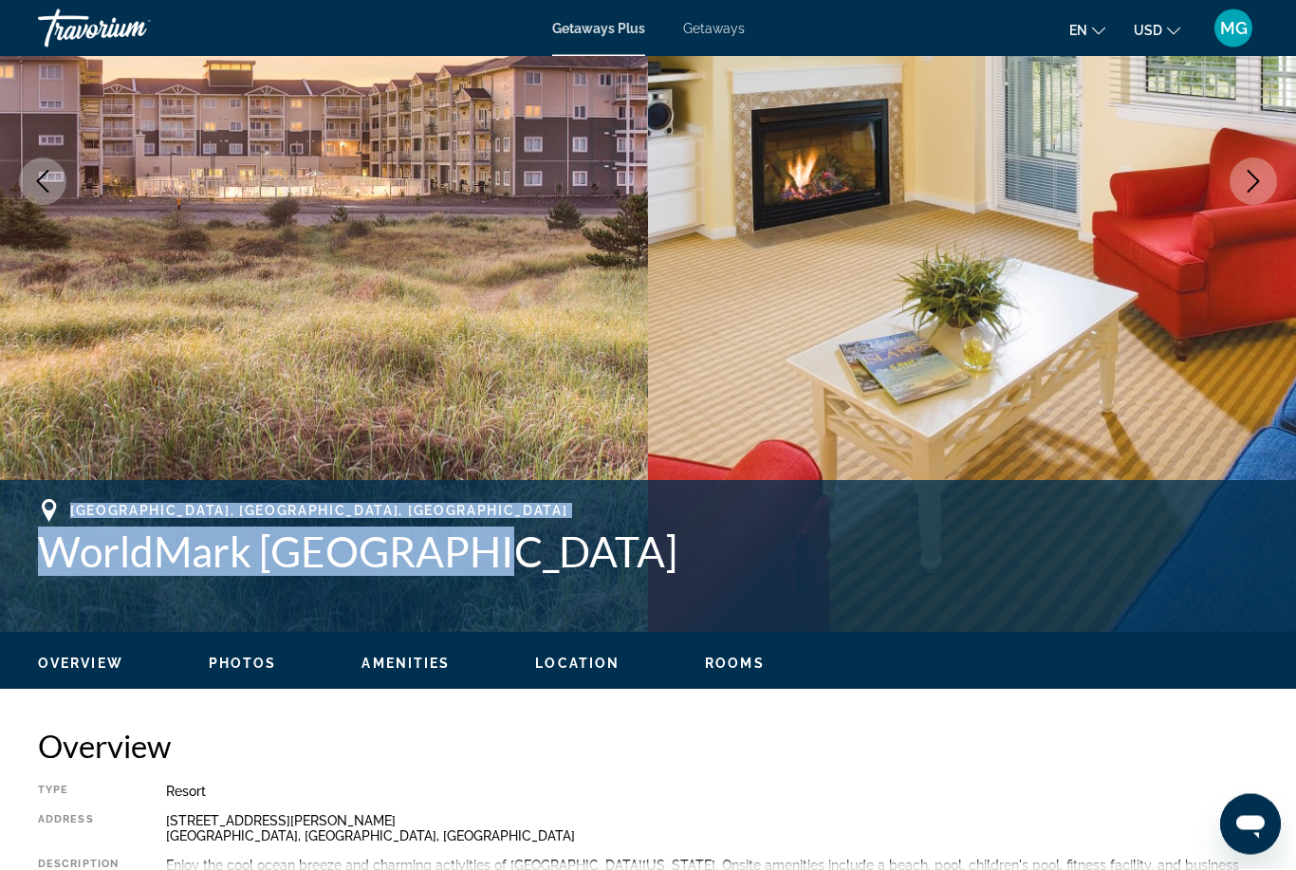
scroll to position [0, 0]
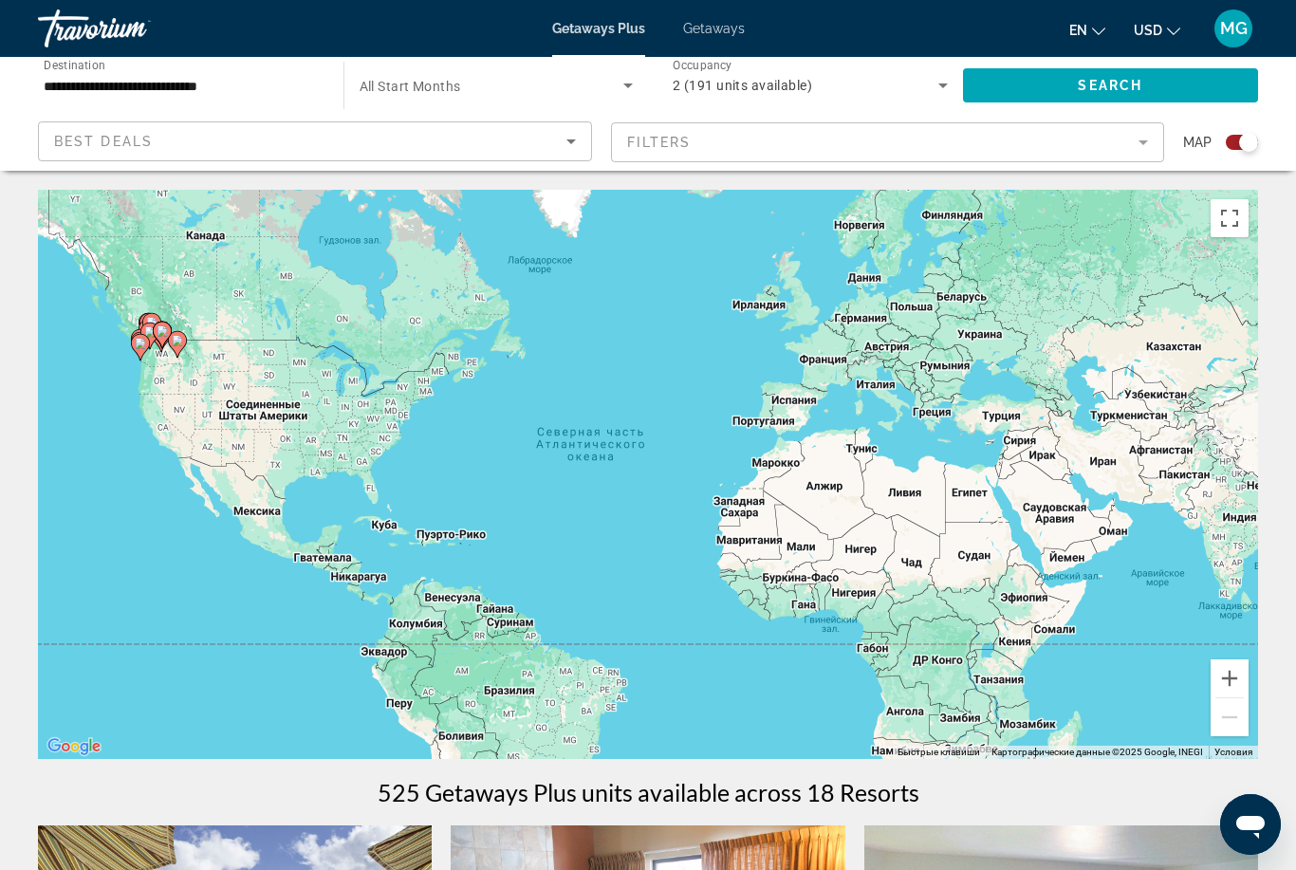
click at [208, 96] on input "**********" at bounding box center [181, 86] width 275 height 23
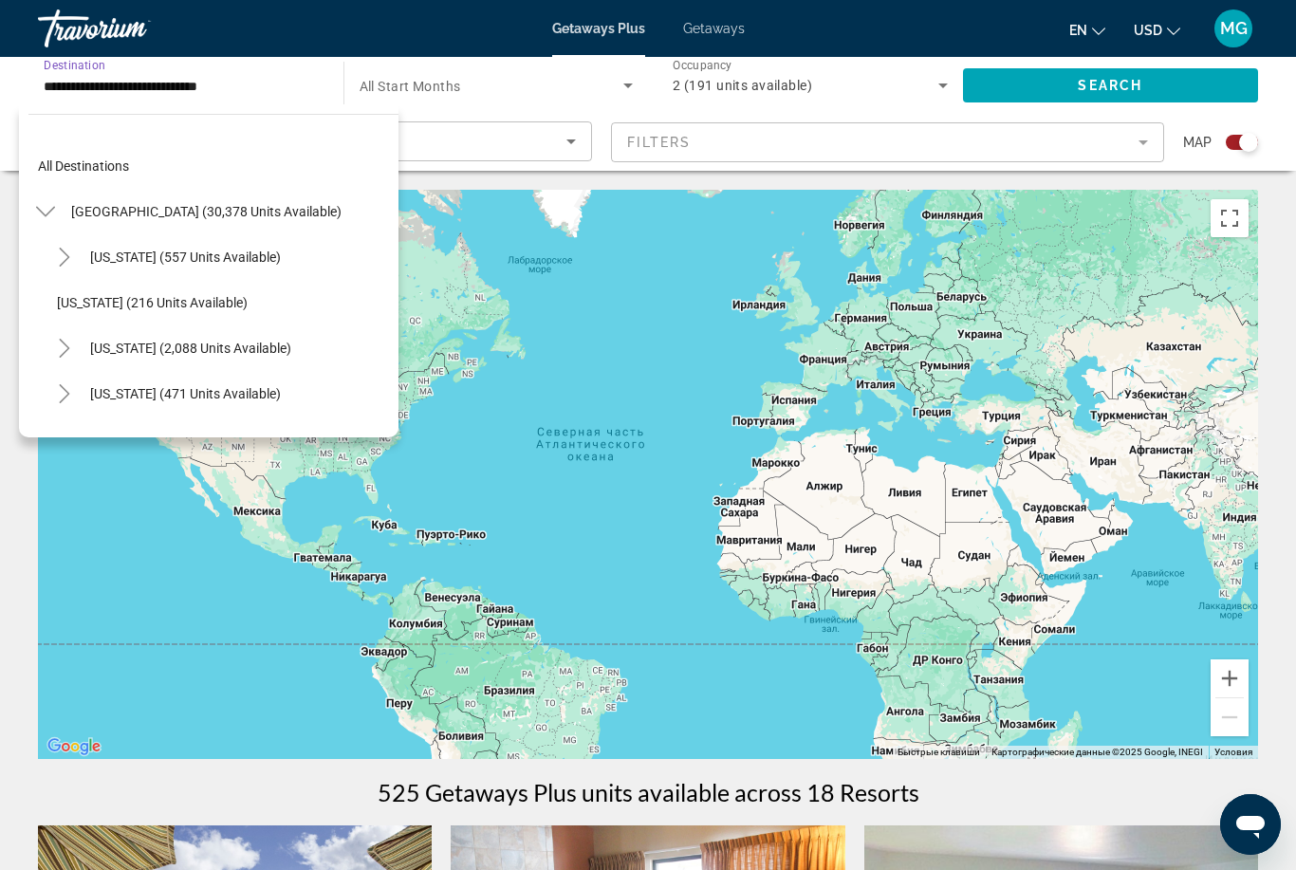
scroll to position [1570, 0]
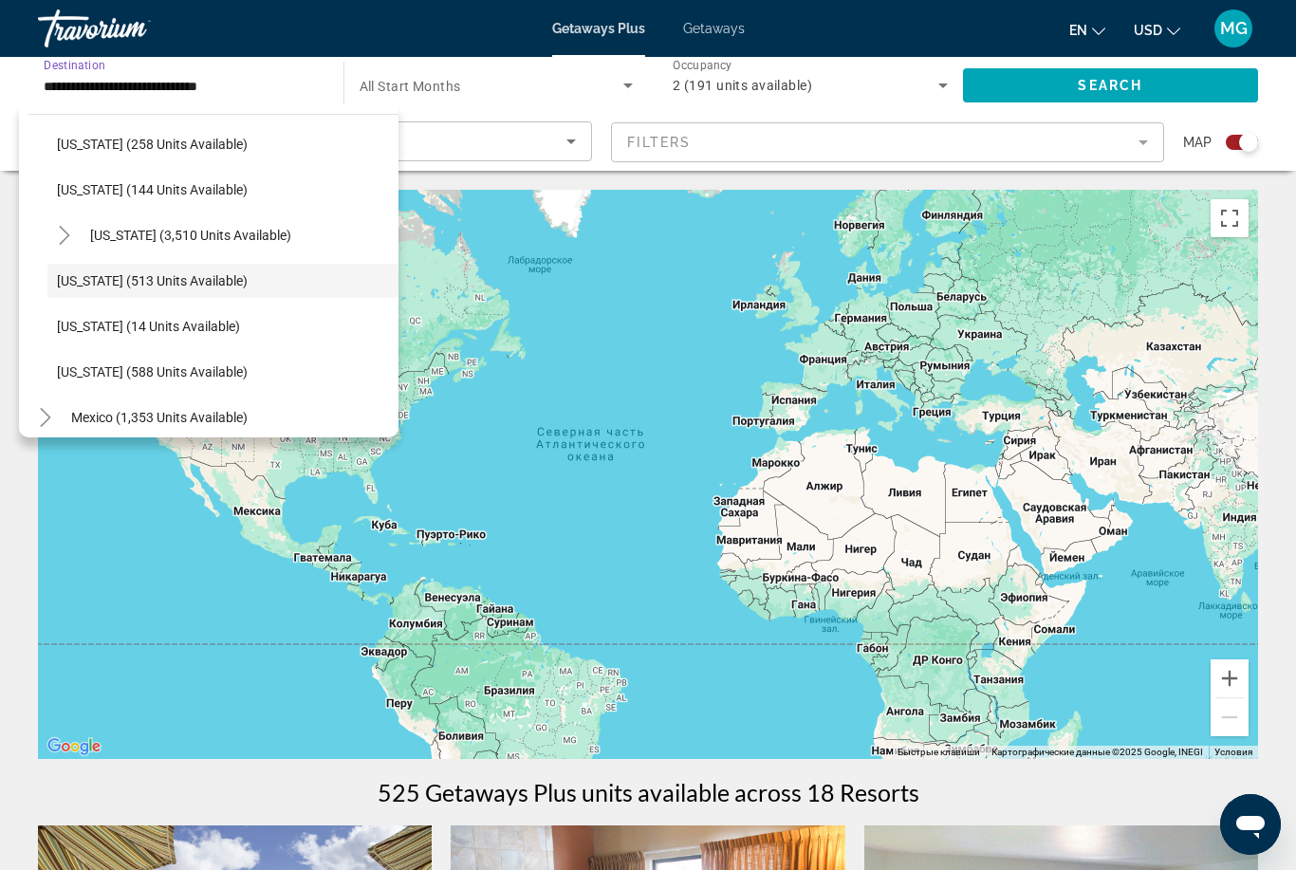
click at [218, 373] on span "[US_STATE] (588 units available)" at bounding box center [152, 371] width 191 height 15
type input "**********"
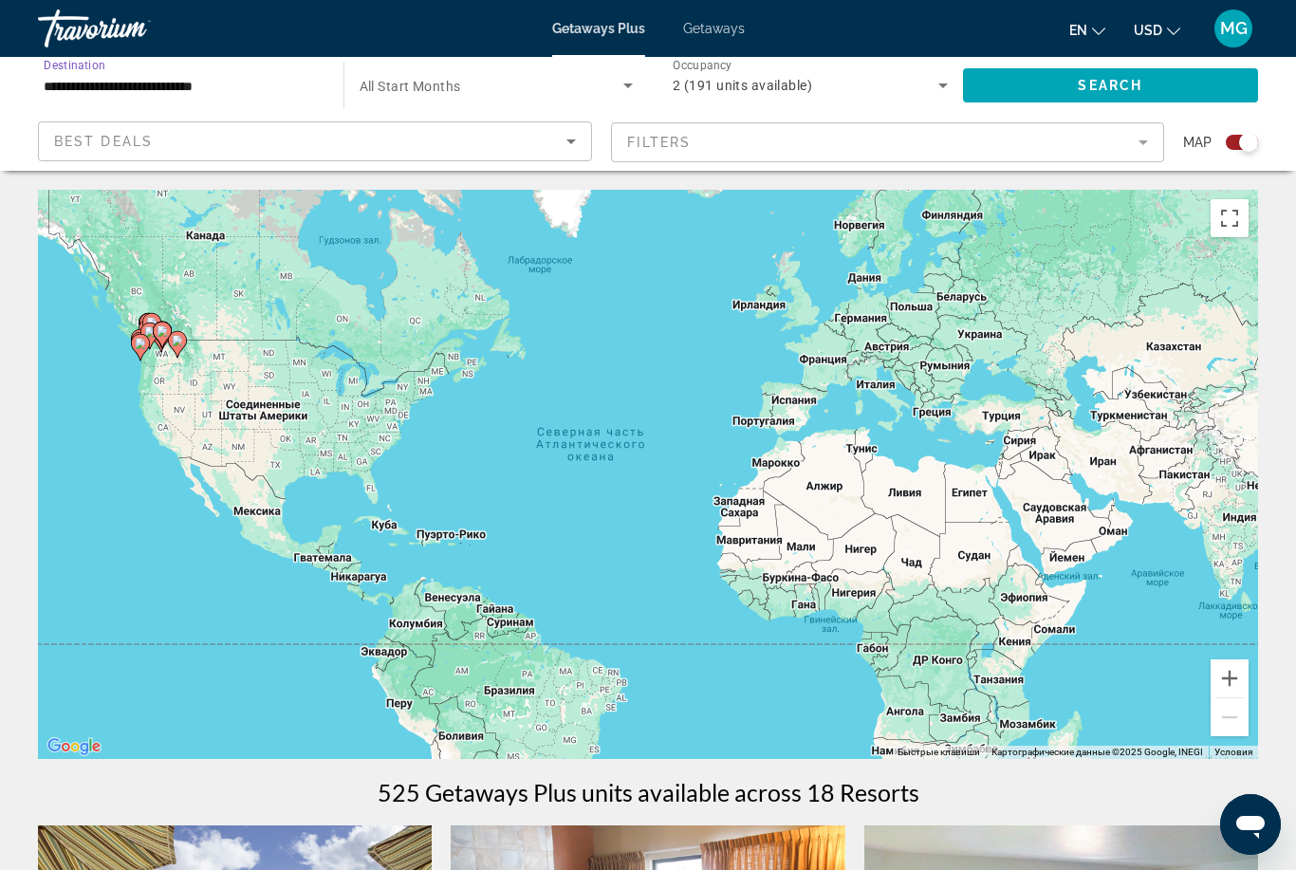
click at [1139, 88] on span "Search" at bounding box center [1110, 85] width 65 height 15
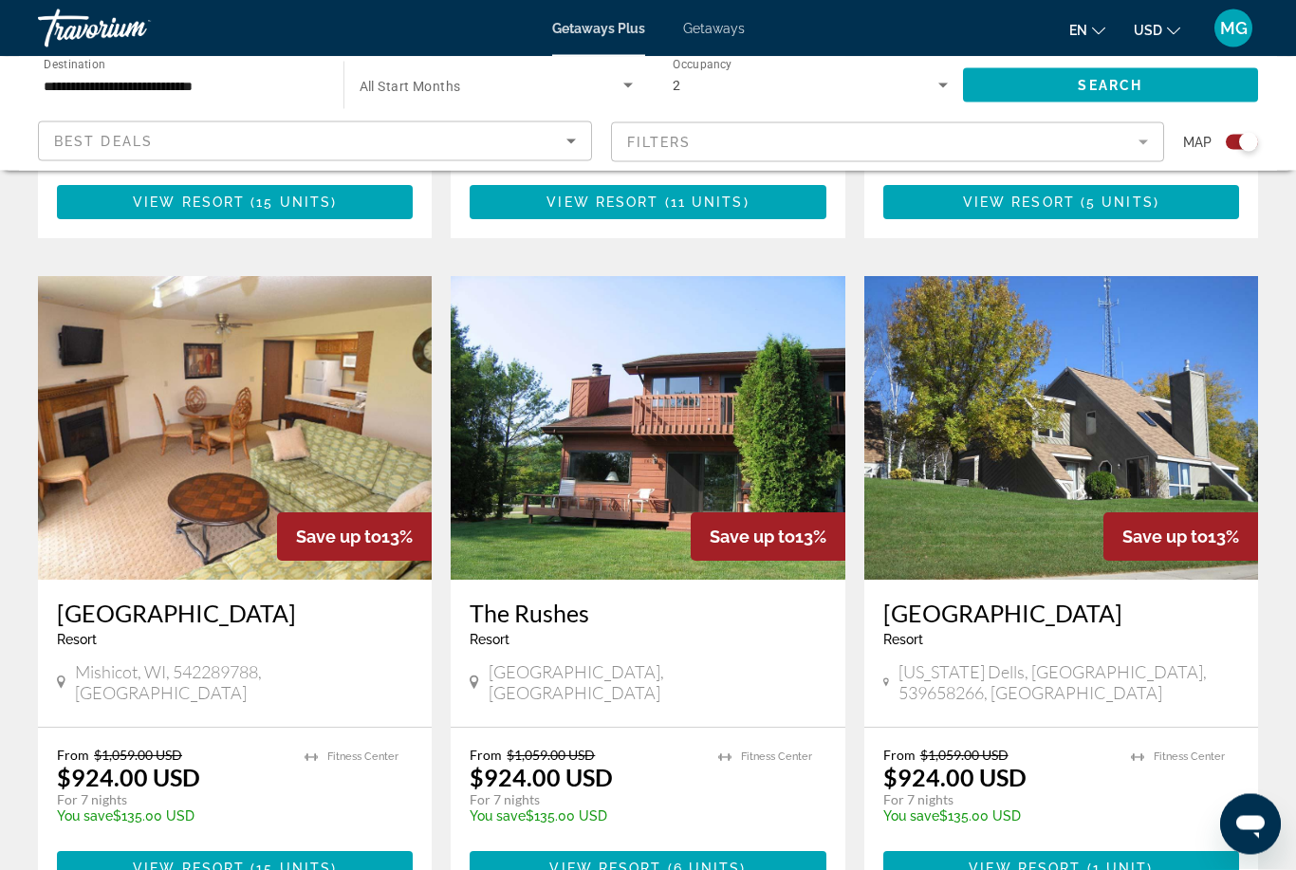
scroll to position [1881, 0]
click at [1137, 398] on img "Main content" at bounding box center [1061, 428] width 394 height 304
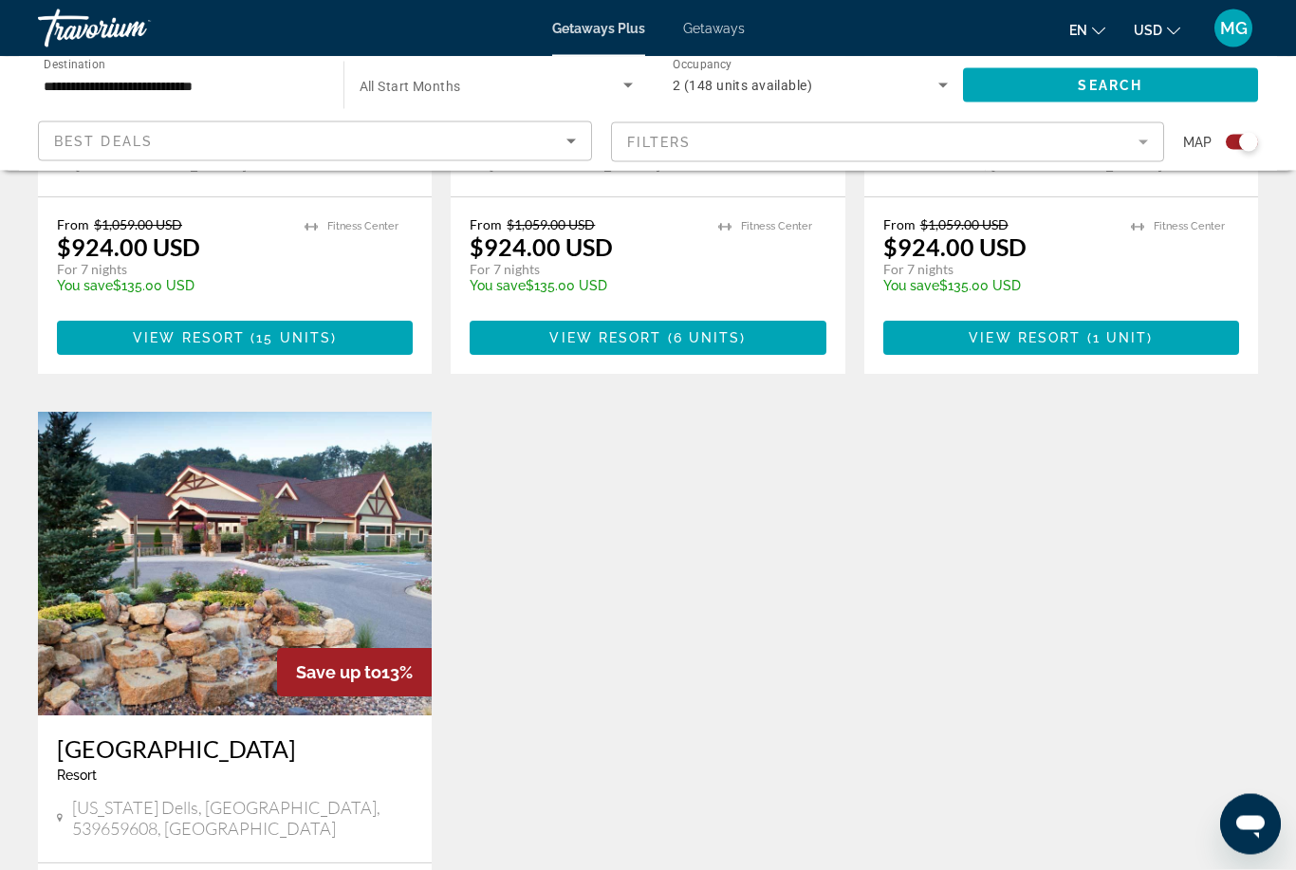
scroll to position [2412, 0]
click at [280, 520] on img "Main content" at bounding box center [235, 564] width 394 height 304
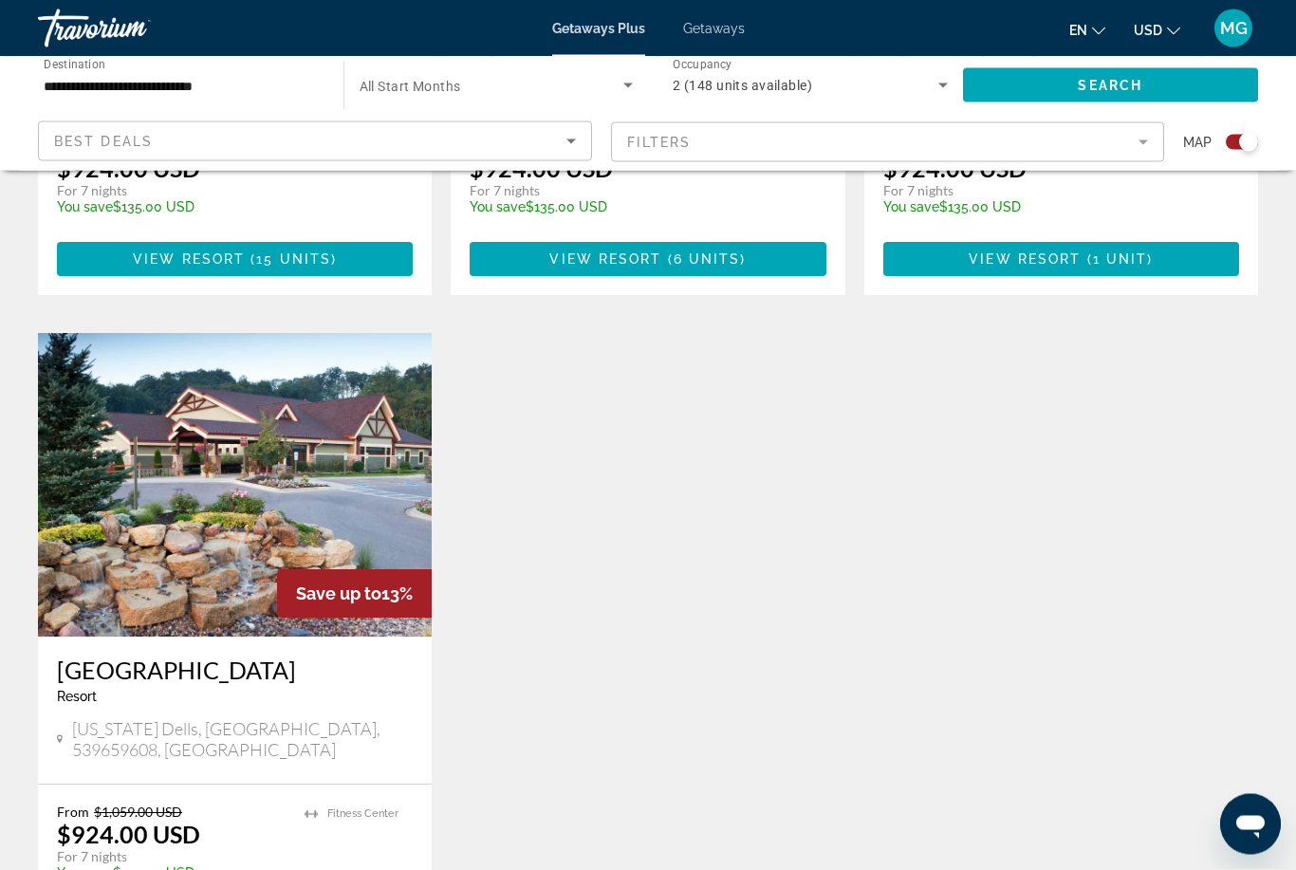
scroll to position [2493, 0]
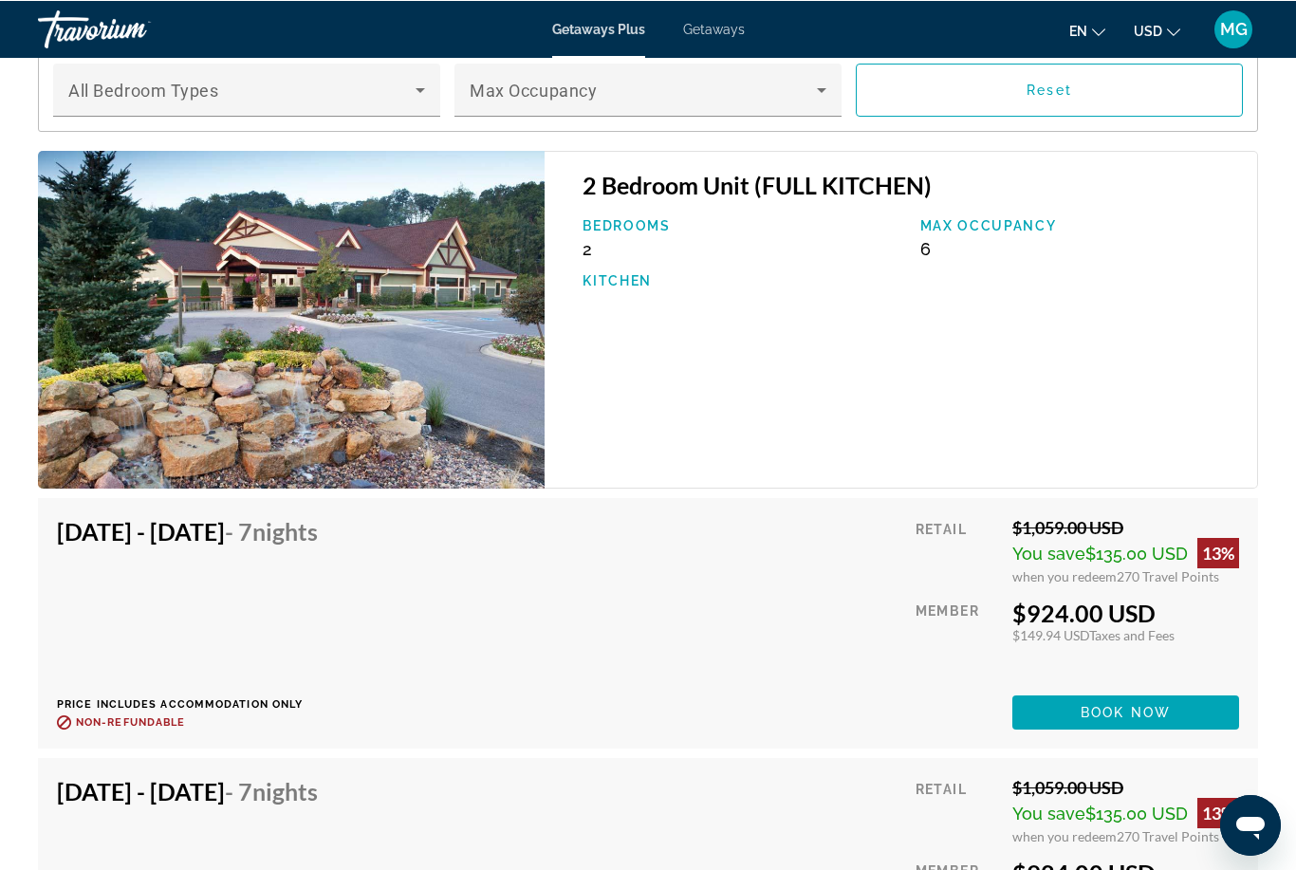
scroll to position [3478, 0]
